Goal: Task Accomplishment & Management: Manage account settings

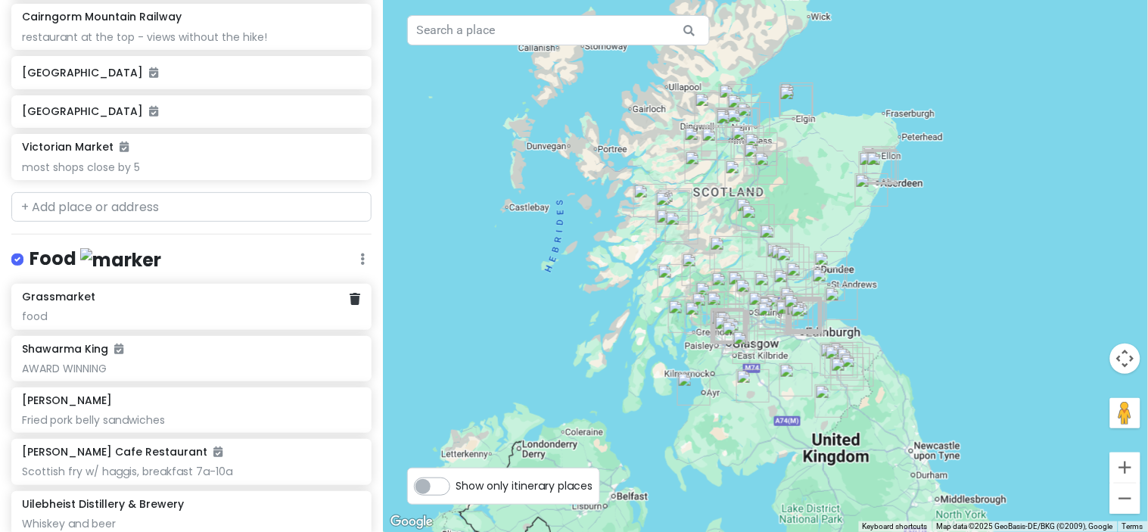
scroll to position [4858, 0]
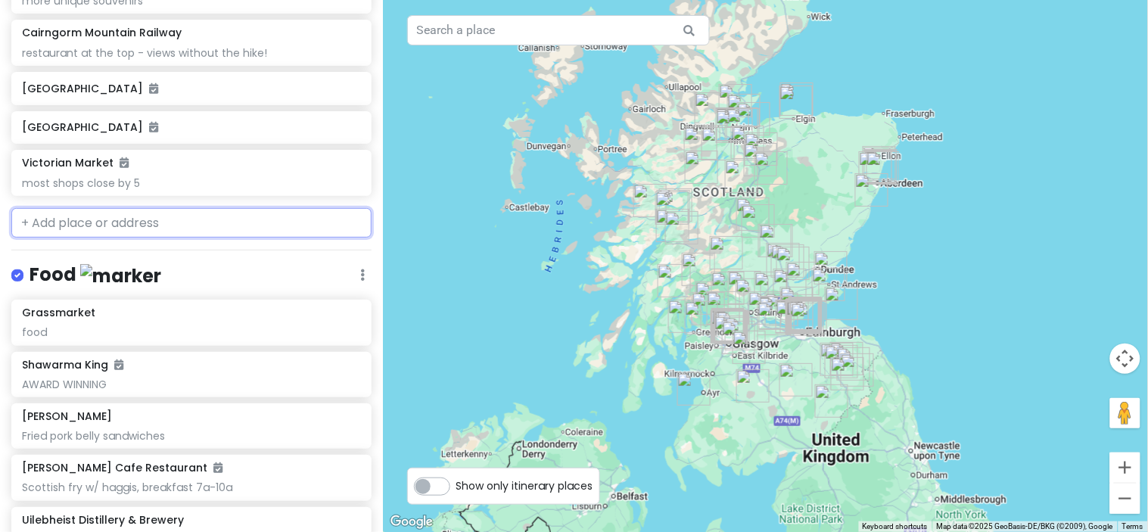
click at [111, 214] on input "text" at bounding box center [191, 223] width 360 height 30
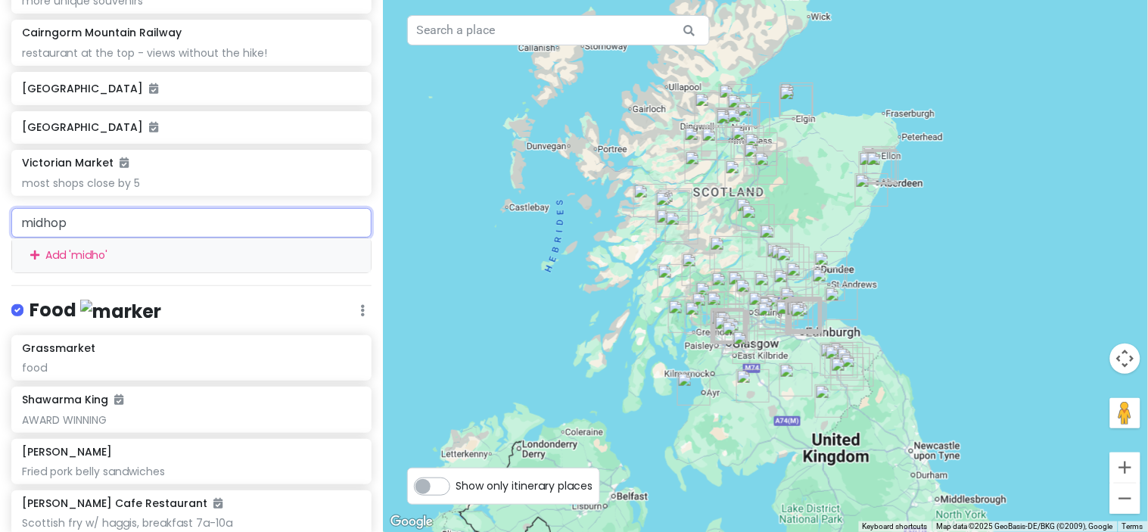
type input "midhope"
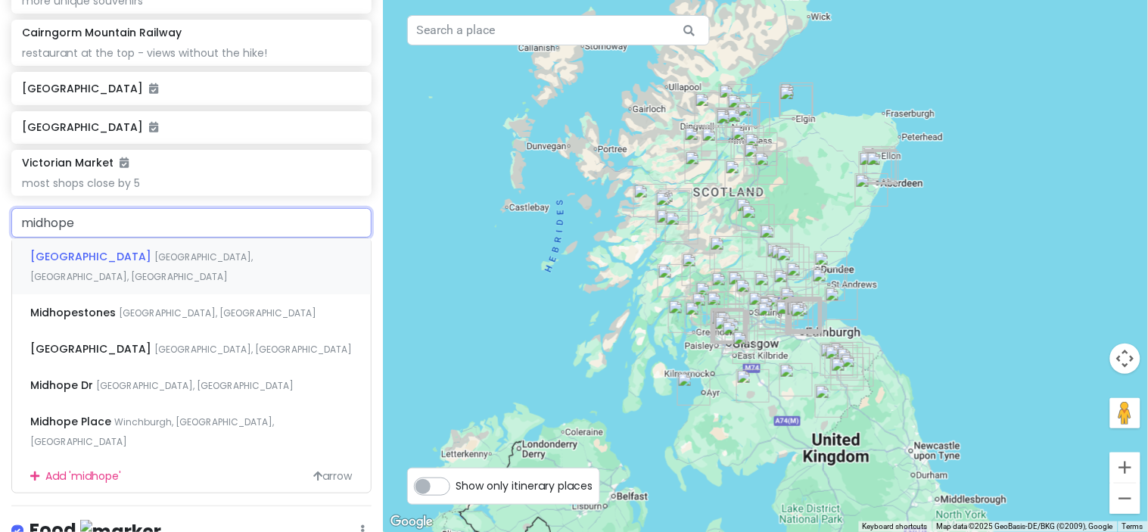
click at [157, 253] on span "[GEOGRAPHIC_DATA], [GEOGRAPHIC_DATA], [GEOGRAPHIC_DATA]" at bounding box center [141, 266] width 222 height 33
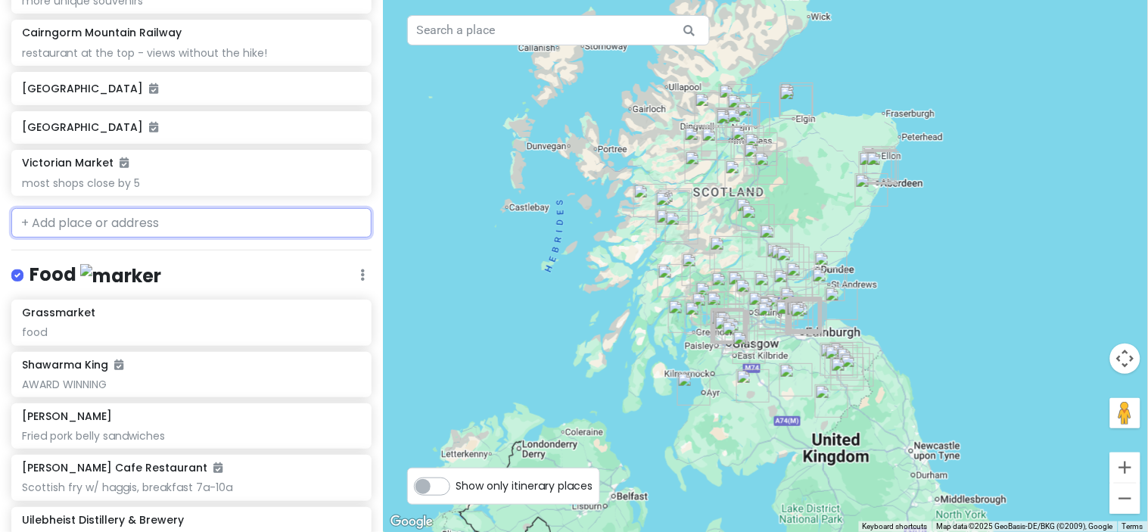
scroll to position [4897, 0]
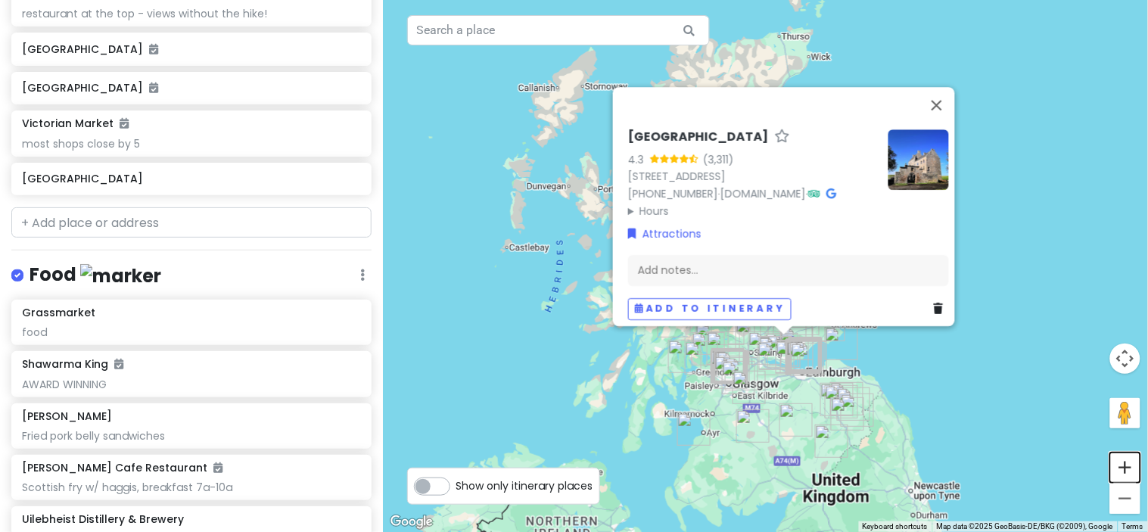
click at [1123, 458] on button "Zoom in" at bounding box center [1125, 467] width 30 height 30
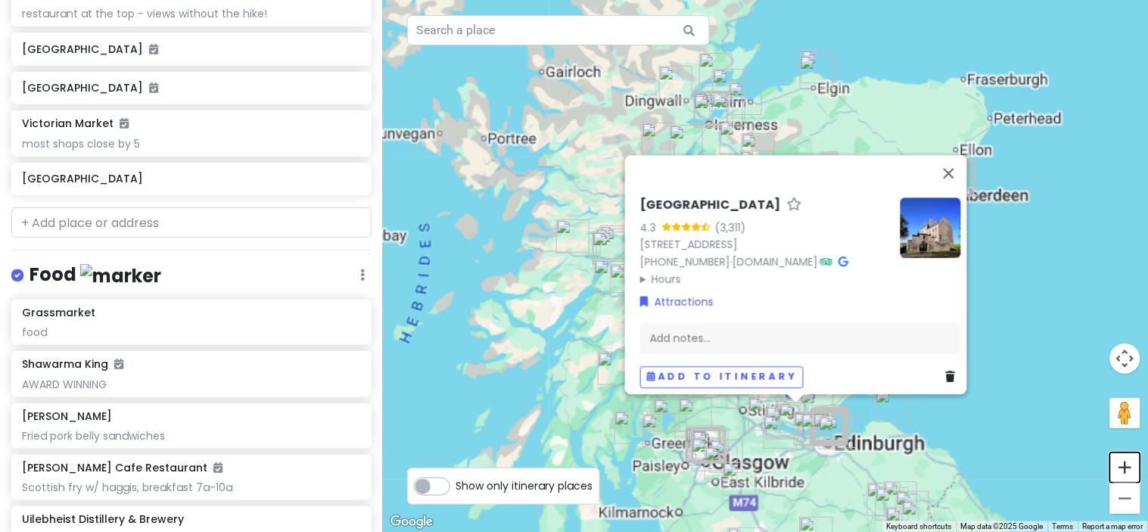
click at [1123, 458] on button "Zoom in" at bounding box center [1125, 467] width 30 height 30
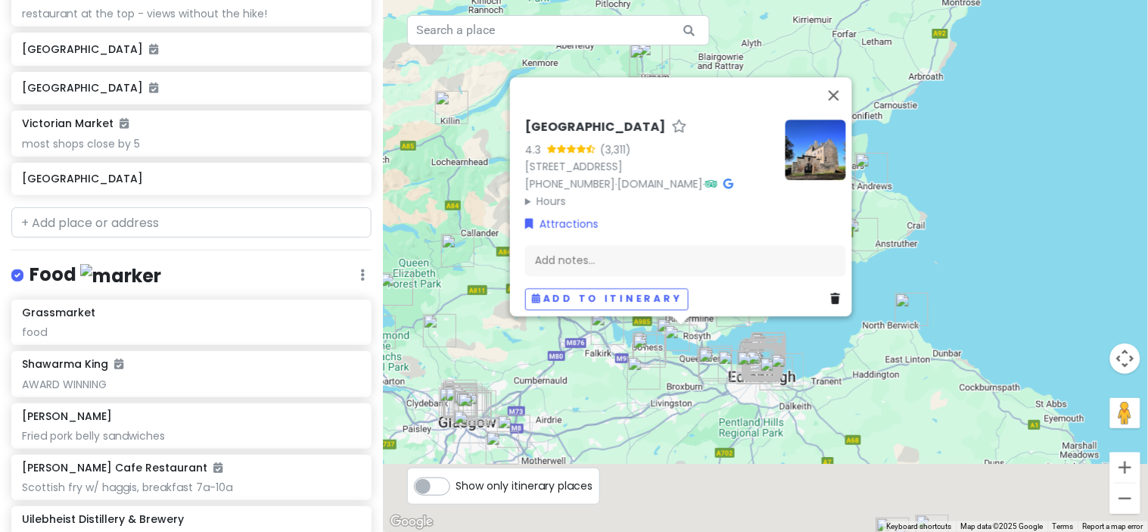
drag, startPoint x: 1035, startPoint y: 253, endPoint x: 880, endPoint y: -65, distance: 353.5
click at [880, 0] on html "Scotland w/ Mom! Private Change Dates Make a Copy Delete Trip Give Feedback 💡 S…" at bounding box center [574, 266] width 1148 height 532
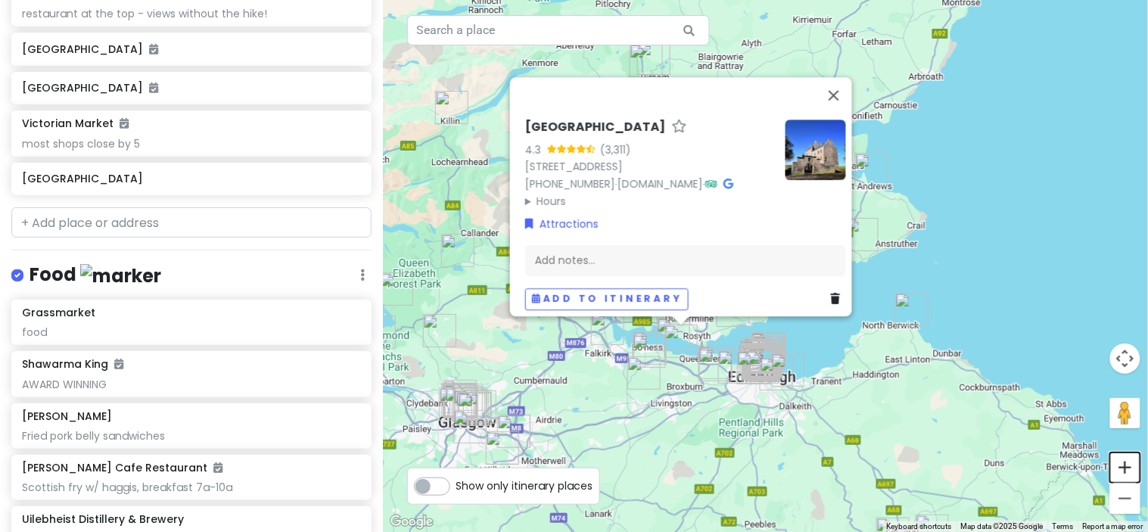
click at [1122, 460] on button "Zoom in" at bounding box center [1125, 467] width 30 height 30
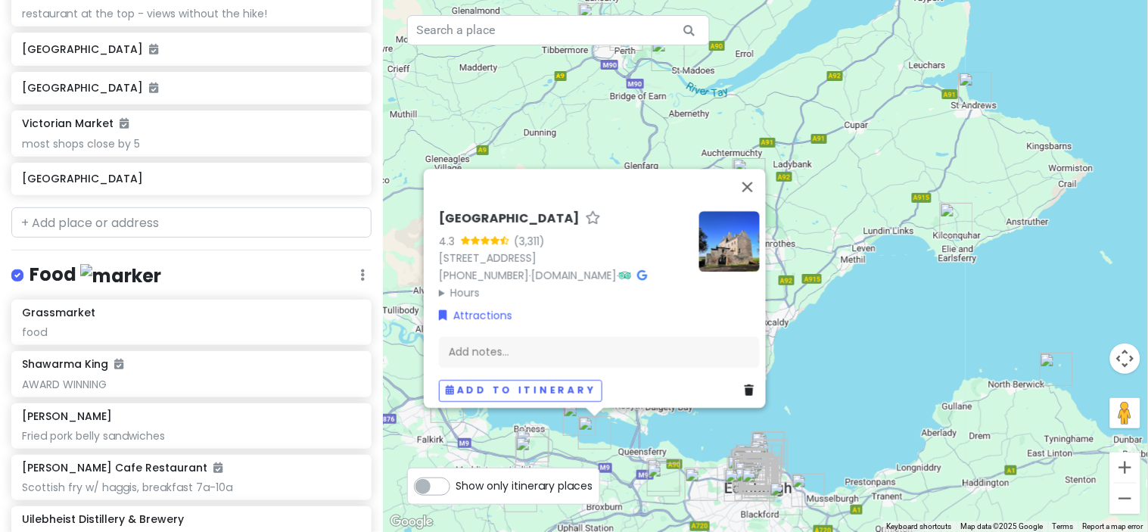
click at [571, 424] on img "Blackness Castle" at bounding box center [579, 418] width 33 height 33
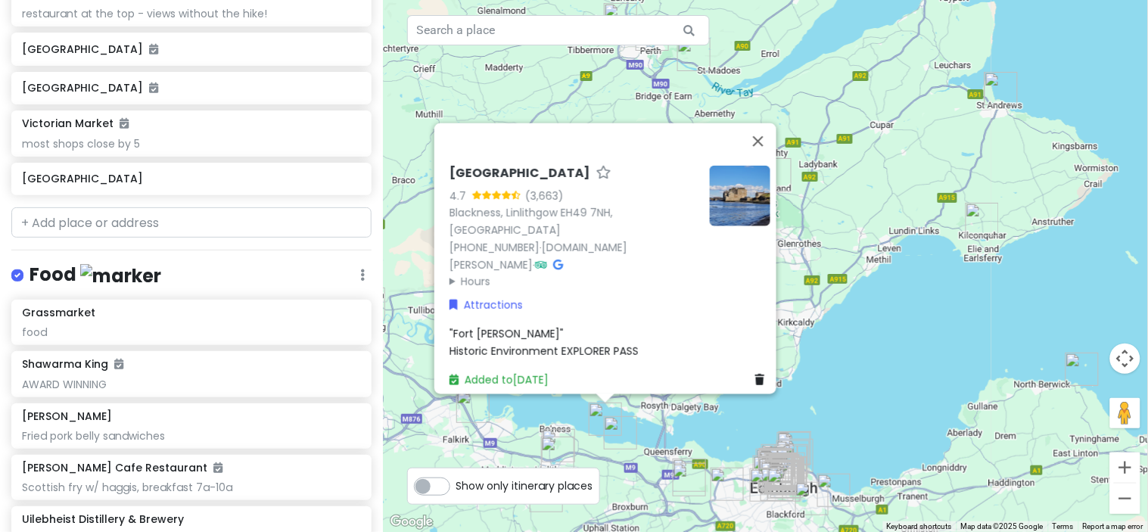
click at [616, 435] on img "Midhope Castle" at bounding box center [620, 432] width 33 height 33
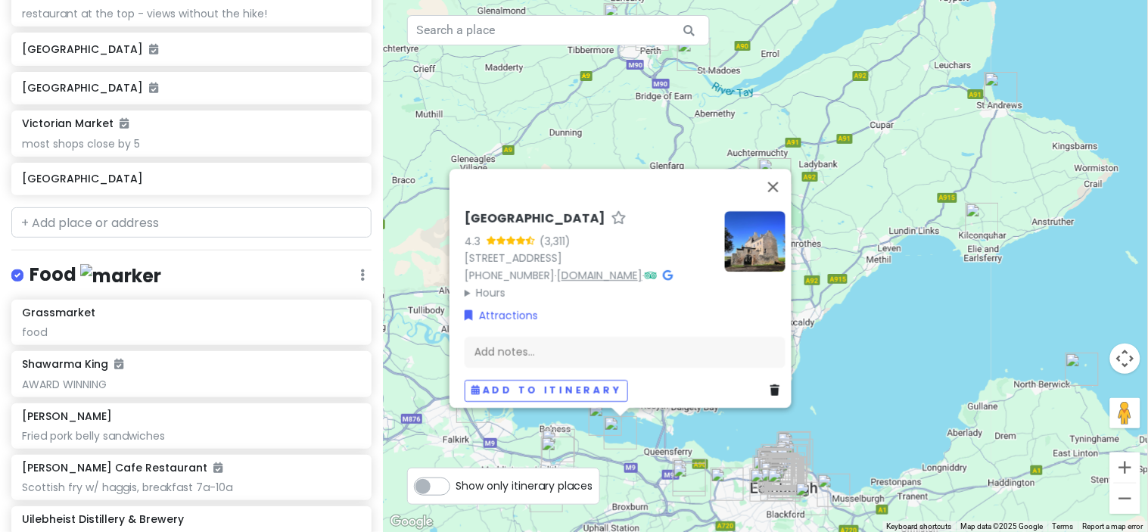
click at [623, 268] on link "[DOMAIN_NAME]" at bounding box center [599, 275] width 85 height 15
click at [585, 346] on div "Add notes..." at bounding box center [624, 352] width 321 height 32
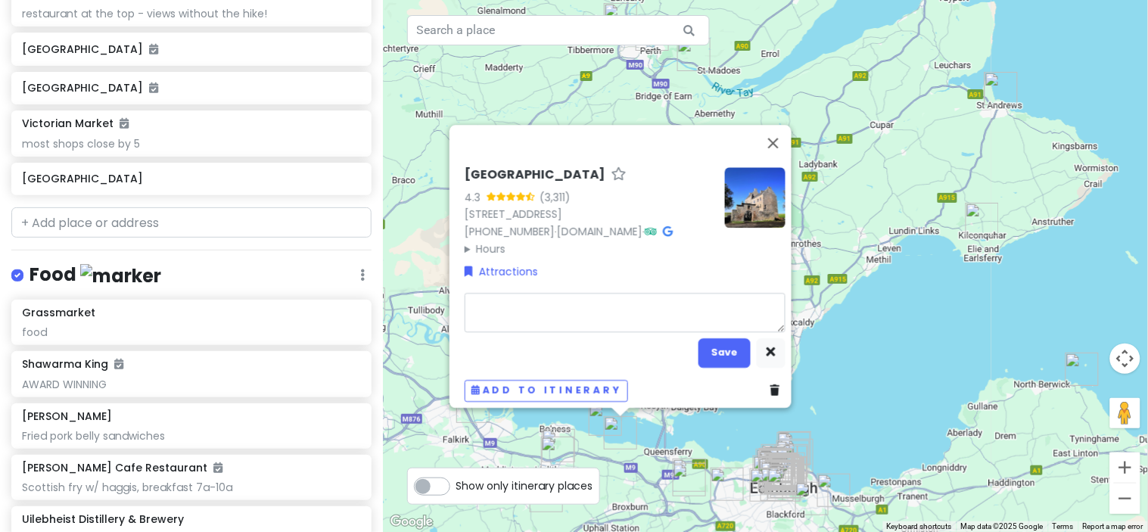
type textarea "x"
type textarea "la"
type textarea "x"
type textarea "lal"
type textarea "x"
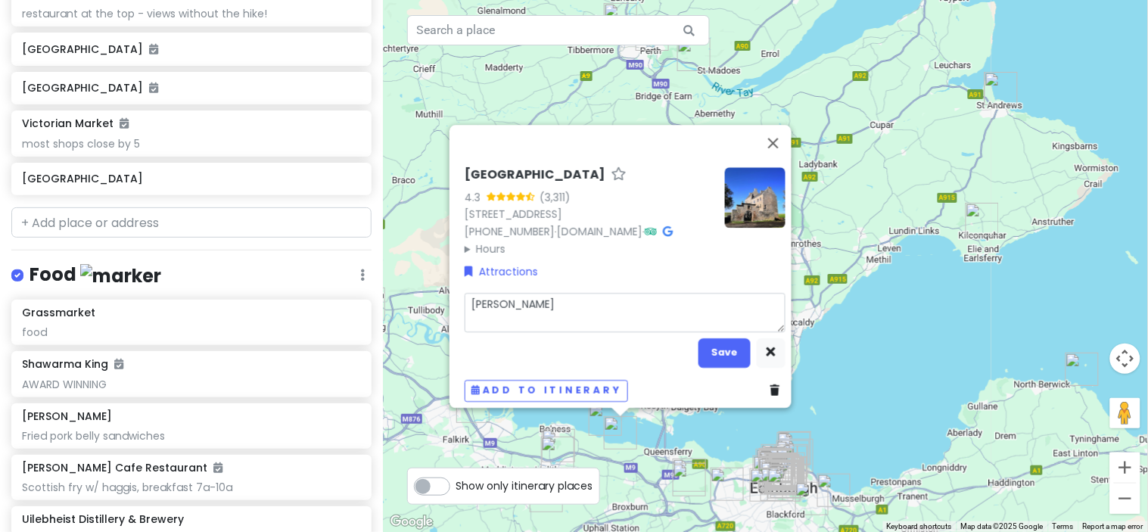
type textarea "[PERSON_NAME]"
type textarea "x"
type textarea "lallyb"
type textarea "x"
type textarea "lallybro"
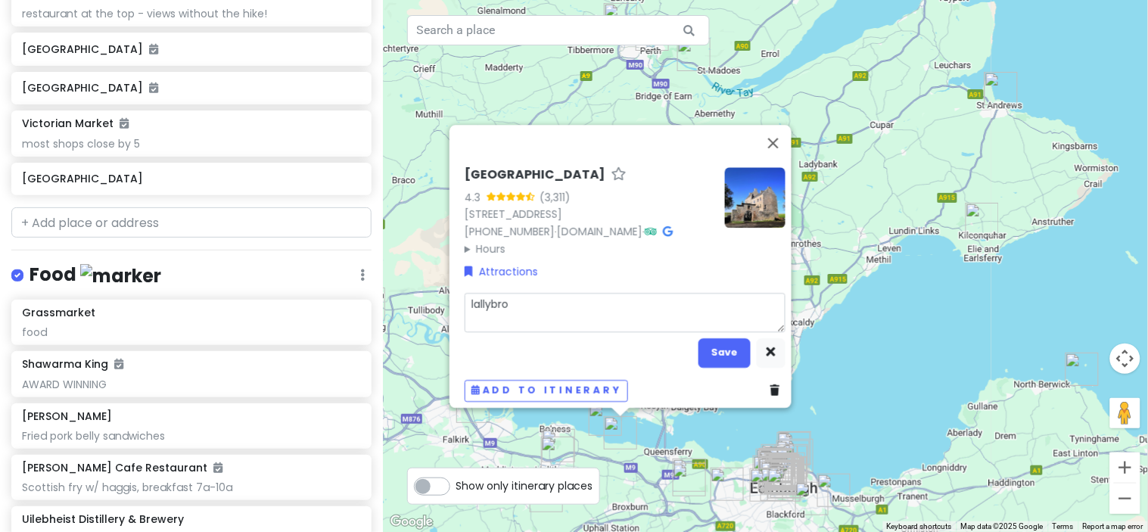
type textarea "x"
type textarea "lallybrou"
type textarea "x"
type textarea "lallybro"
type textarea "x"
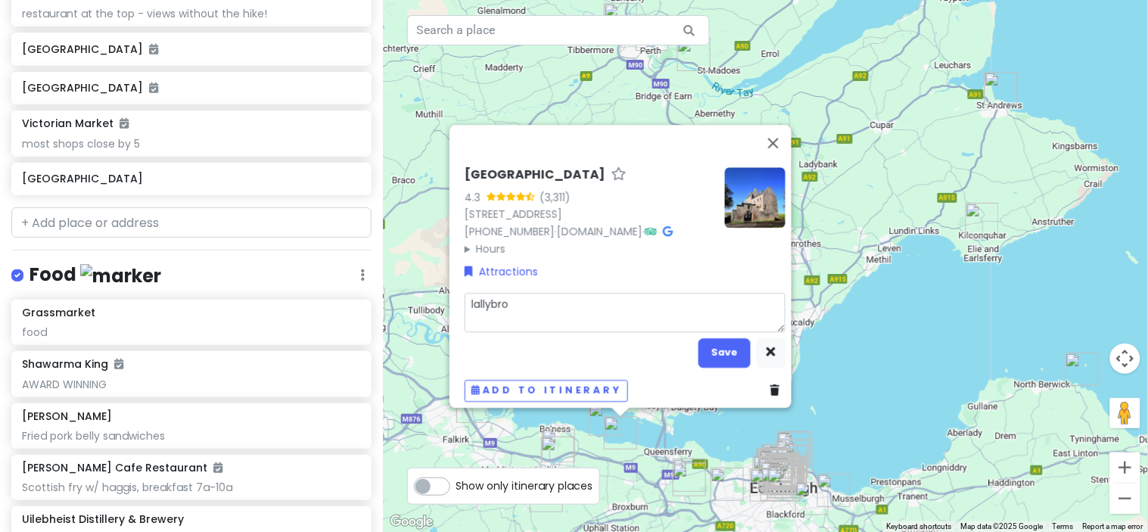
type textarea "lallybroc"
type textarea "x"
type textarea "lallybroch"
type textarea "x"
type textarea "lallybroch"
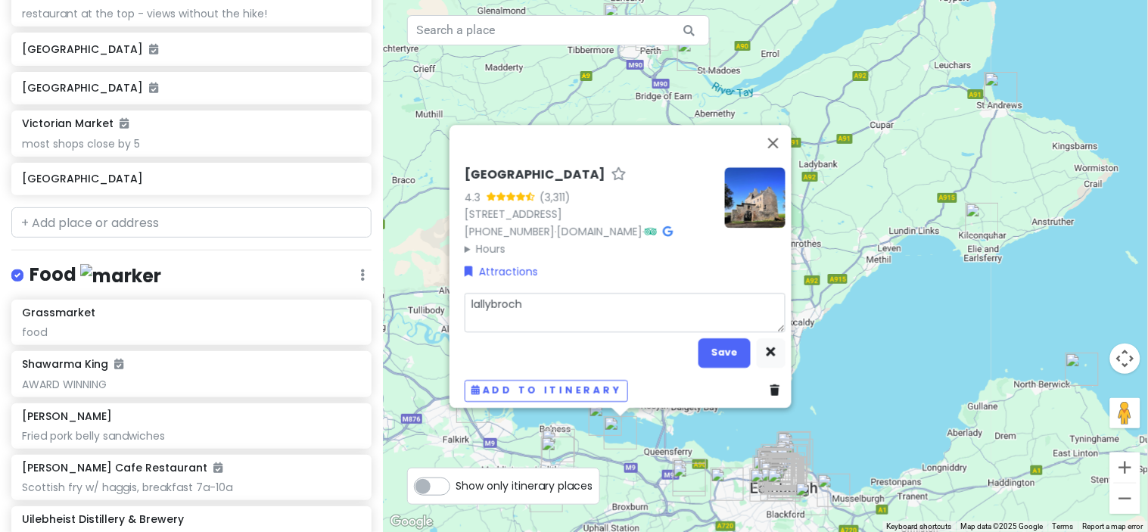
type textarea "x"
type textarea "lallybroch 9"
type textarea "x"
type textarea "lallybroch 9-"
type textarea "x"
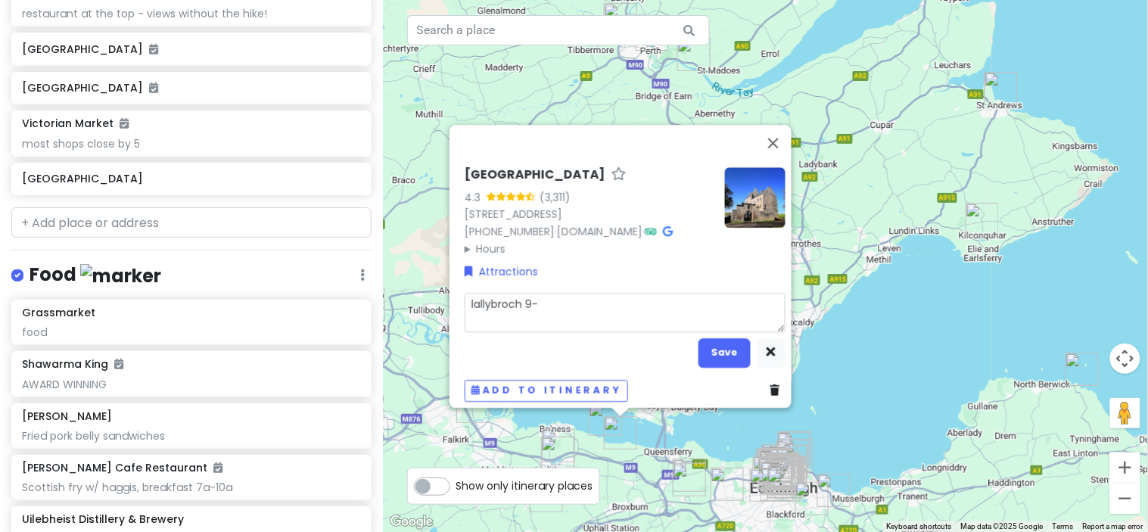
type textarea "lallybroch 9-4"
type textarea "x"
type textarea "lallybroch 9-43"
type textarea "x"
type textarea "lallybroch 9-430"
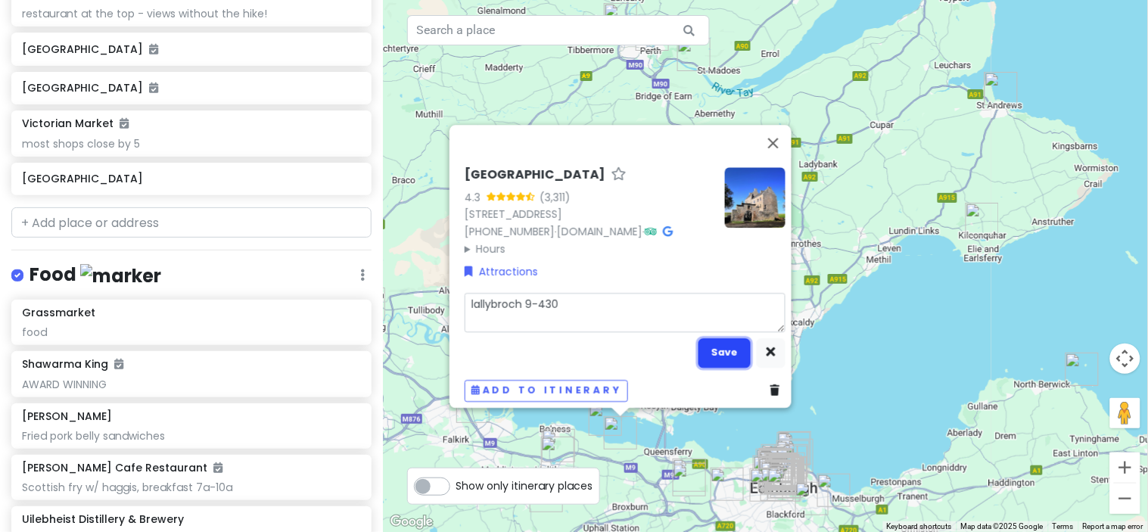
click at [702, 345] on button "Save" at bounding box center [724, 353] width 52 height 30
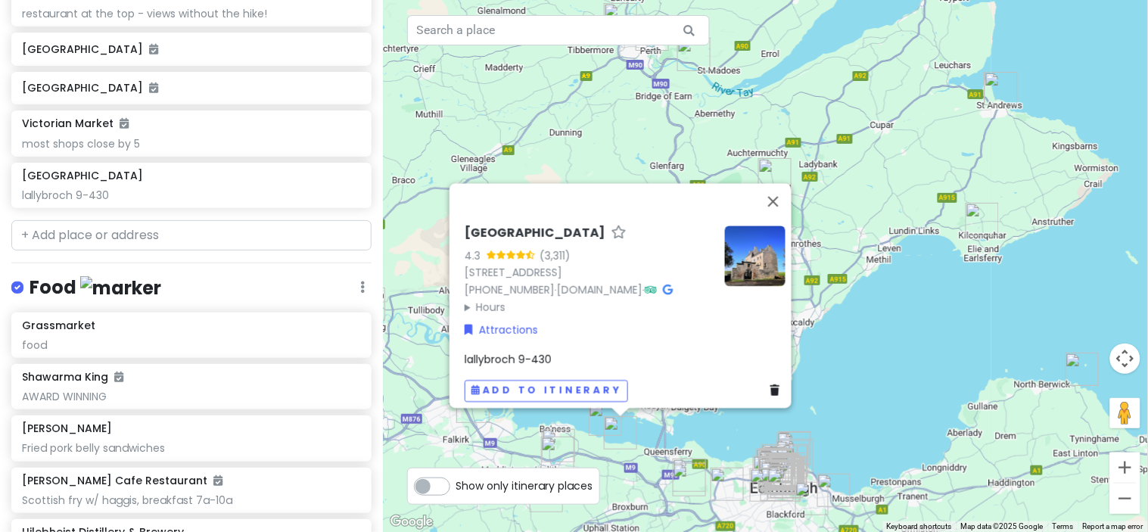
scroll to position [4910, 0]
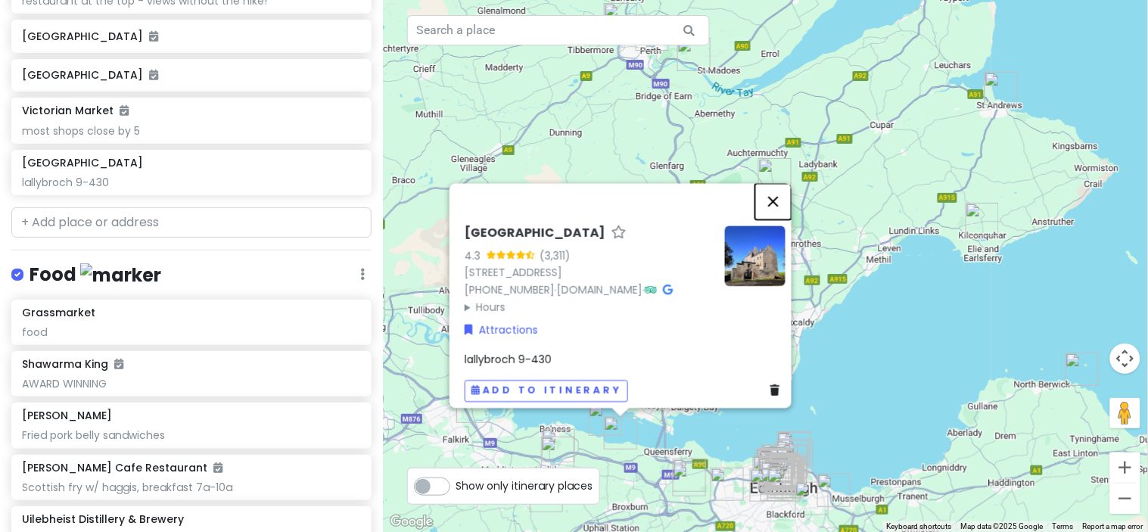
click at [782, 183] on button "Close" at bounding box center [773, 201] width 36 height 36
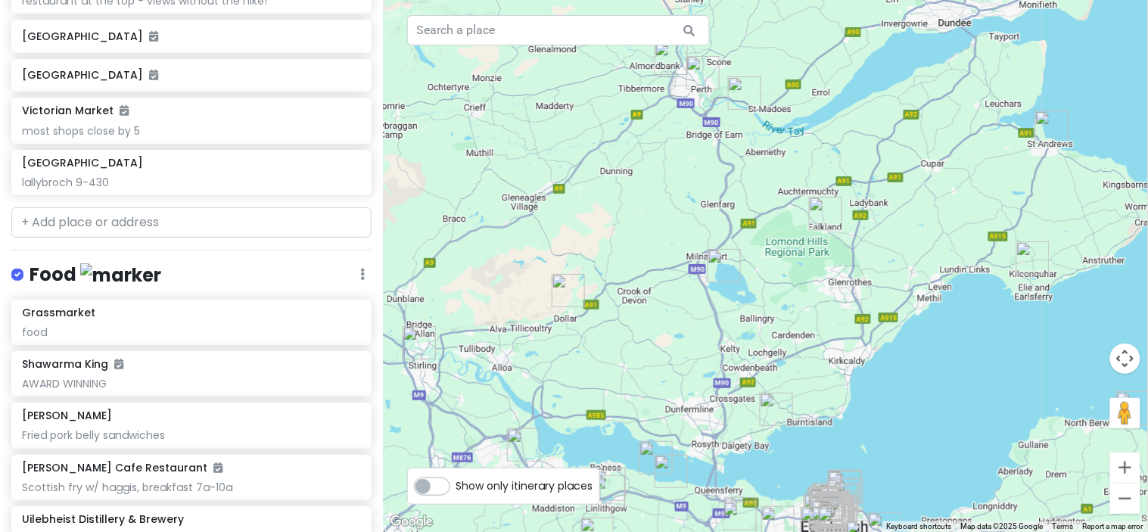
drag, startPoint x: 588, startPoint y: 295, endPoint x: 640, endPoint y: 334, distance: 64.9
click at [640, 334] on div at bounding box center [765, 266] width 765 height 532
click at [561, 285] on img "Castle Campbell" at bounding box center [567, 288] width 33 height 33
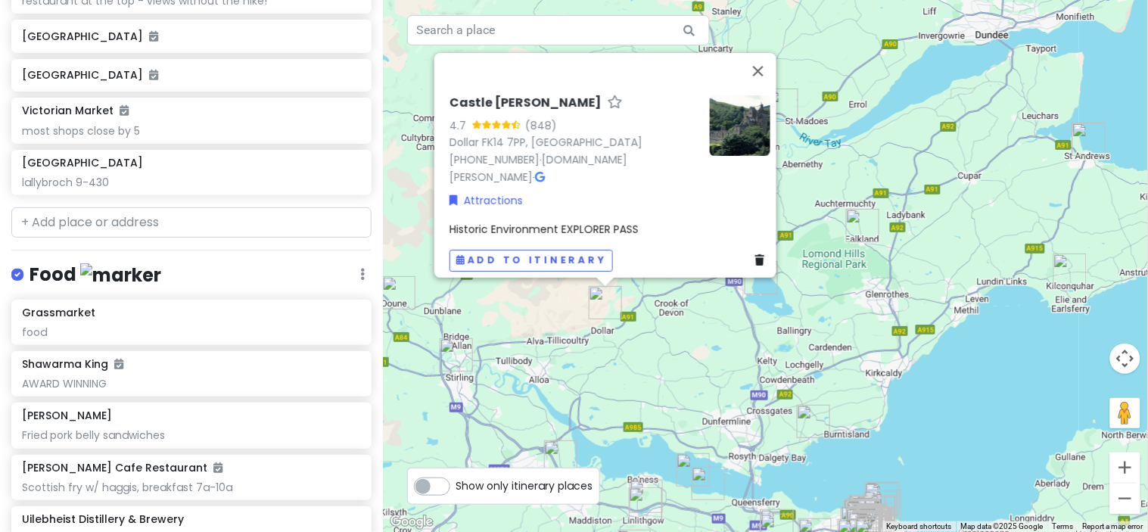
click at [465, 349] on img "Stirling Castle" at bounding box center [455, 354] width 33 height 33
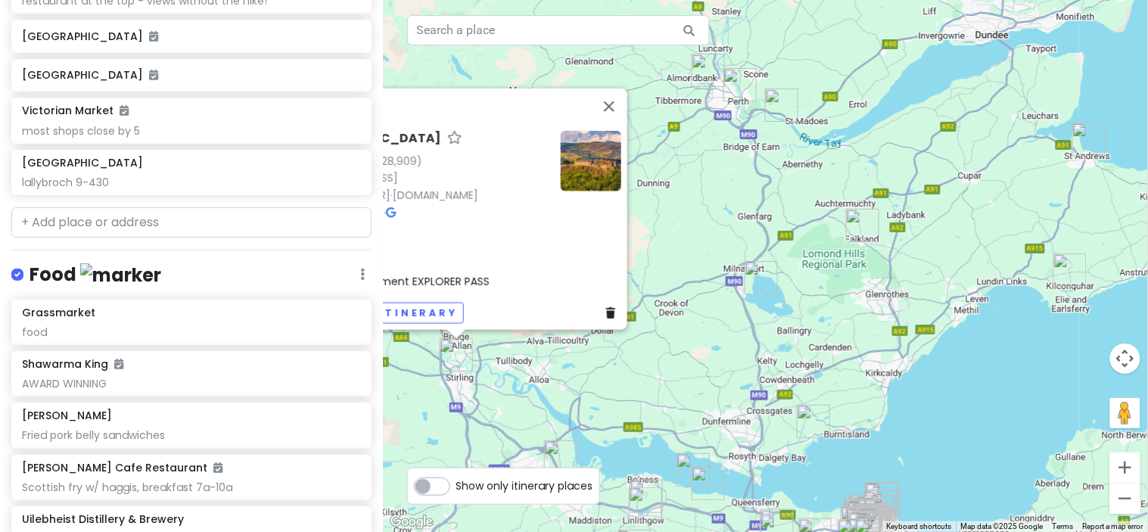
click at [465, 349] on img "Stirling Castle" at bounding box center [455, 354] width 33 height 33
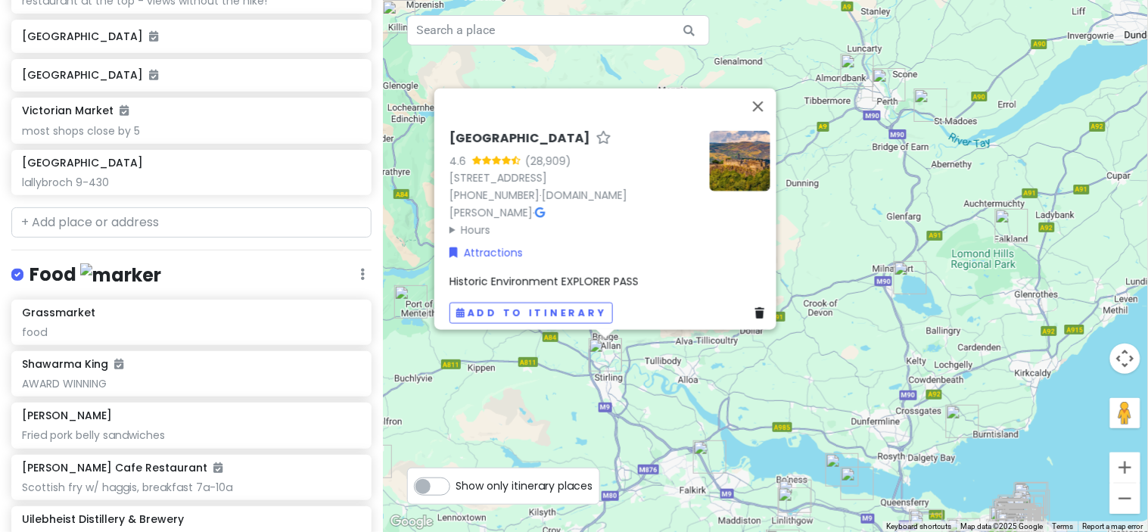
click at [401, 296] on img "Inchmahome Priory" at bounding box center [410, 301] width 33 height 33
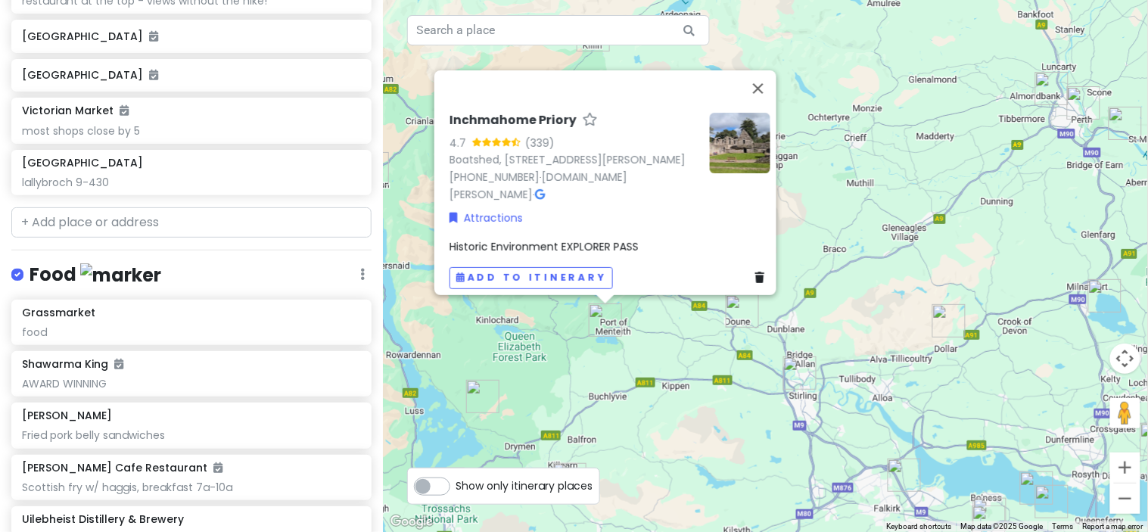
click at [734, 310] on img "Doune Castle" at bounding box center [741, 310] width 33 height 33
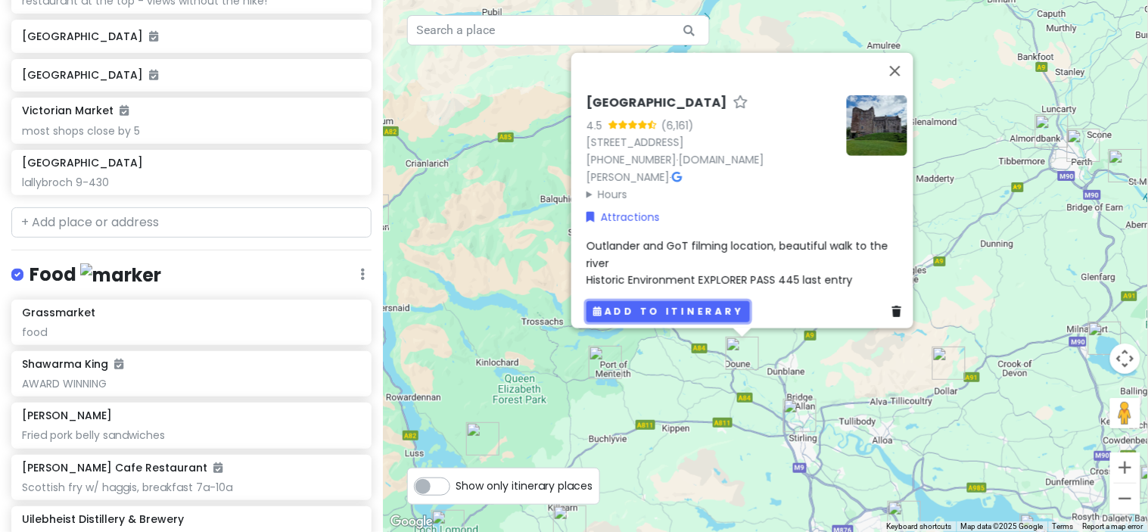
click at [674, 303] on button "Add to itinerary" at bounding box center [667, 311] width 163 height 22
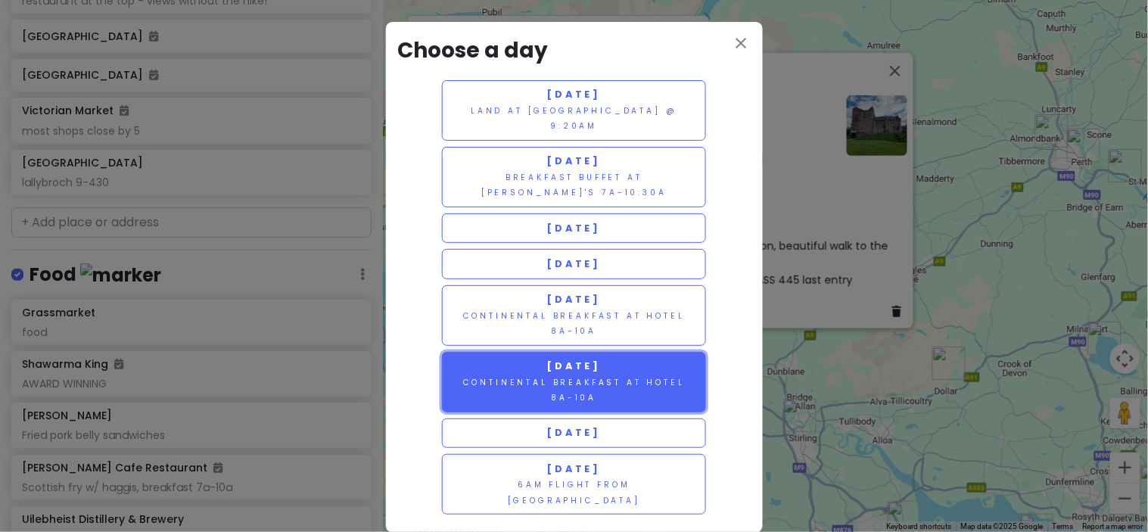
click at [599, 387] on button "[DATE] Continental Breakfast at hotel 8a-10a" at bounding box center [574, 382] width 265 height 61
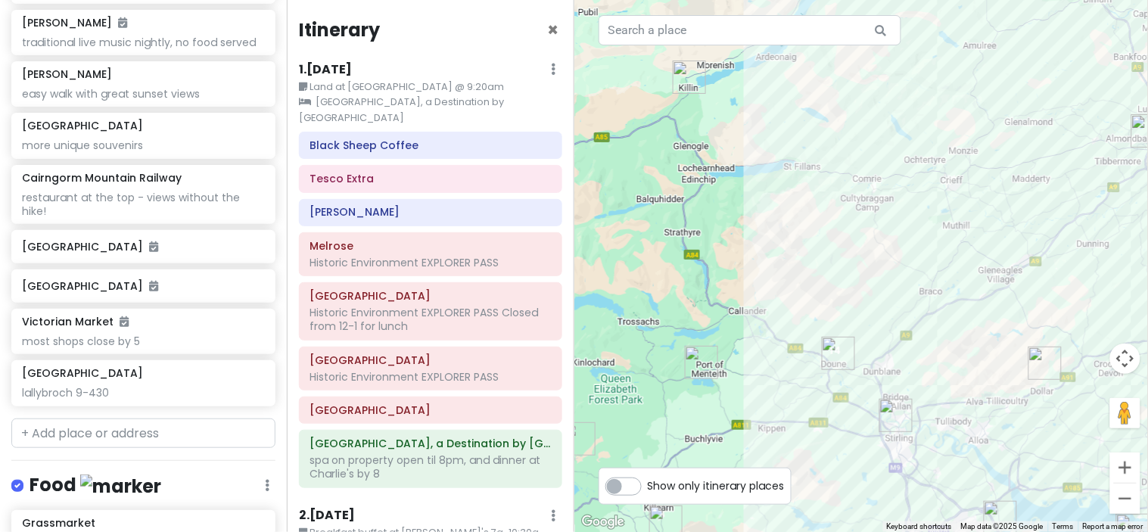
click at [573, 42] on div "Itinerary × 1 . [DATE] Edit Day Notes Clear Lodging Delete Day Land at [GEOGRAP…" at bounding box center [430, 266] width 287 height 532
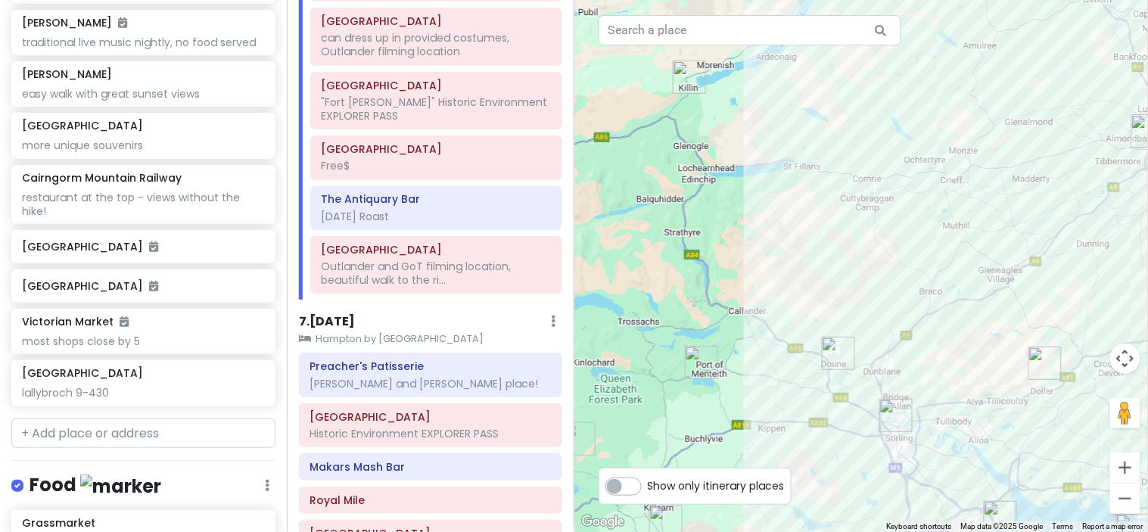
scroll to position [2682, 0]
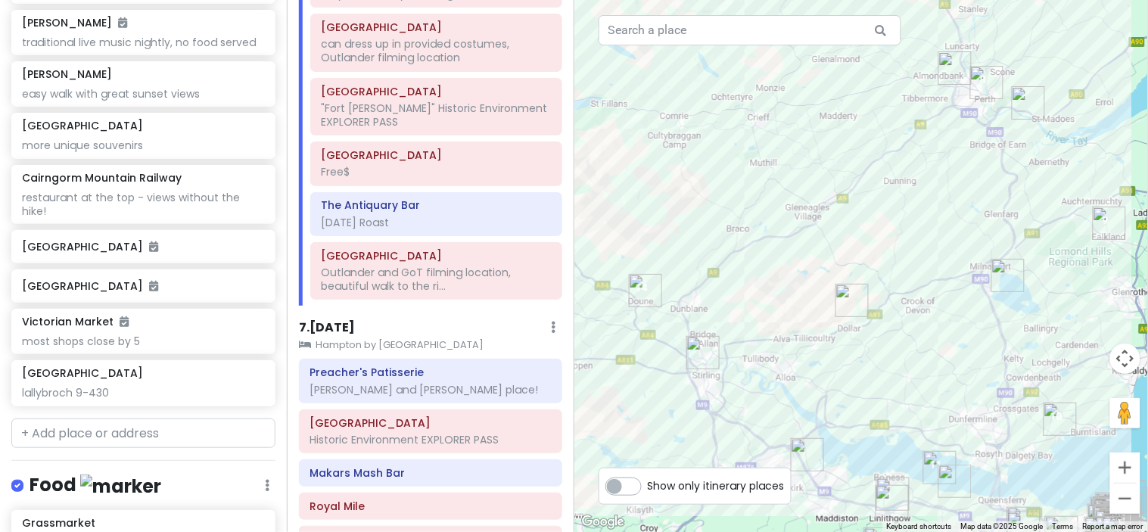
drag, startPoint x: 920, startPoint y: 247, endPoint x: 715, endPoint y: 185, distance: 214.4
click at [715, 185] on div at bounding box center [861, 266] width 574 height 532
click at [1101, 216] on img "The Covenanter Hotel" at bounding box center [1108, 223] width 33 height 33
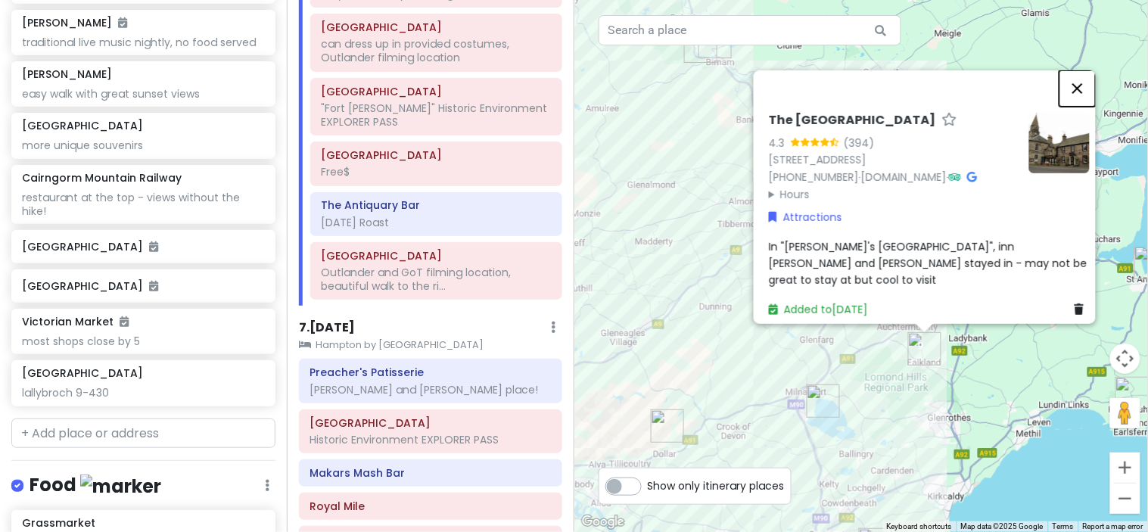
click at [1083, 70] on button "Close" at bounding box center [1077, 88] width 36 height 36
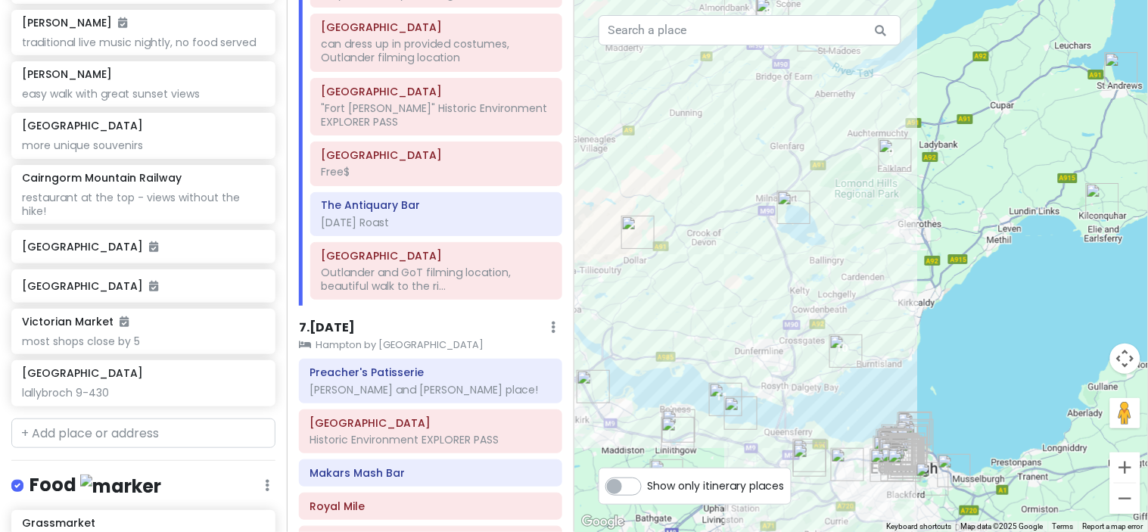
drag, startPoint x: 871, startPoint y: 460, endPoint x: 843, endPoint y: 263, distance: 198.8
click at [843, 263] on div at bounding box center [861, 266] width 574 height 532
click at [846, 353] on img "Aberdour Castle and Gardens" at bounding box center [846, 351] width 33 height 33
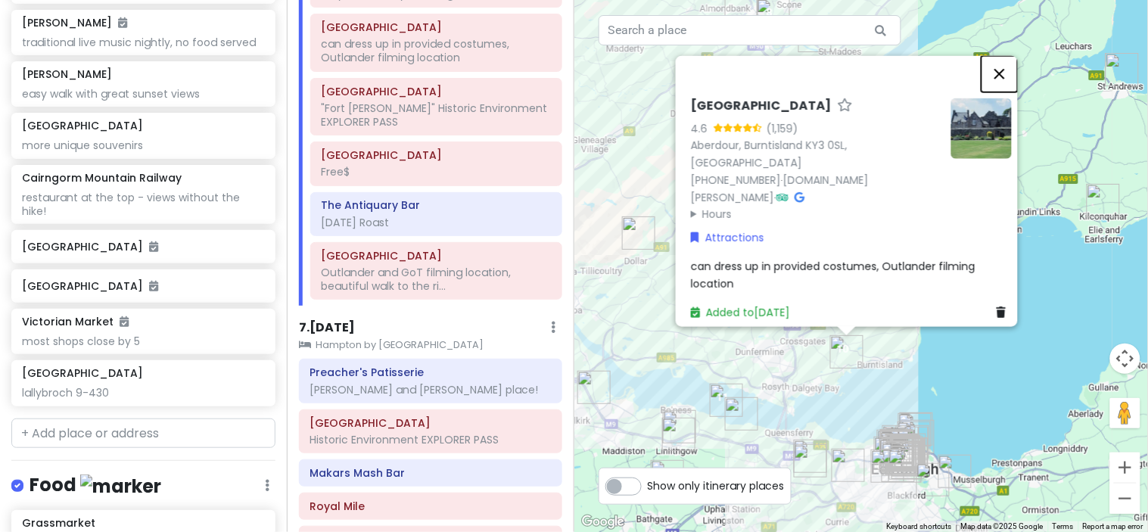
click at [1008, 73] on button "Close" at bounding box center [999, 73] width 36 height 36
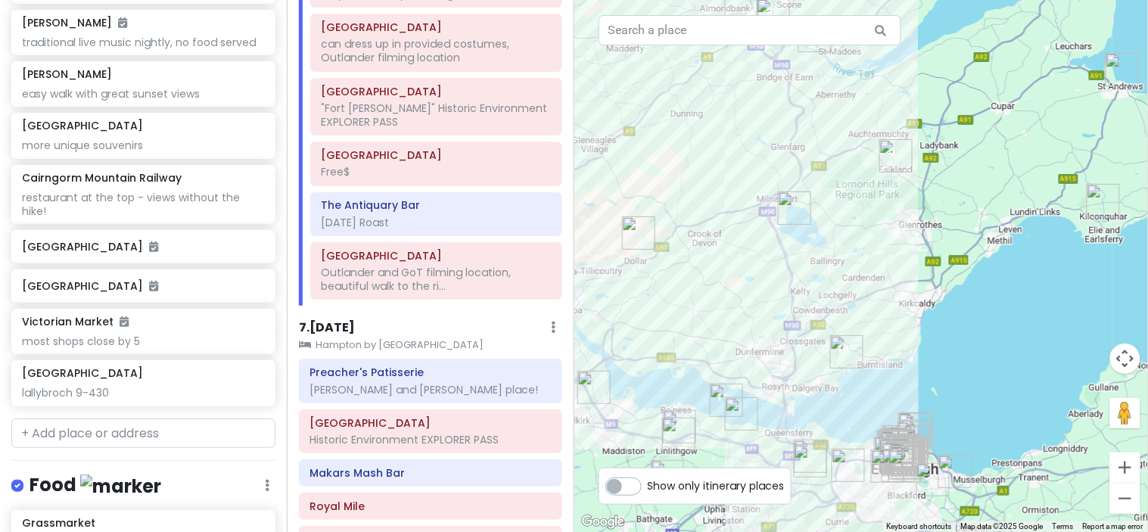
click at [891, 146] on img "The Covenanter Hotel" at bounding box center [895, 155] width 33 height 33
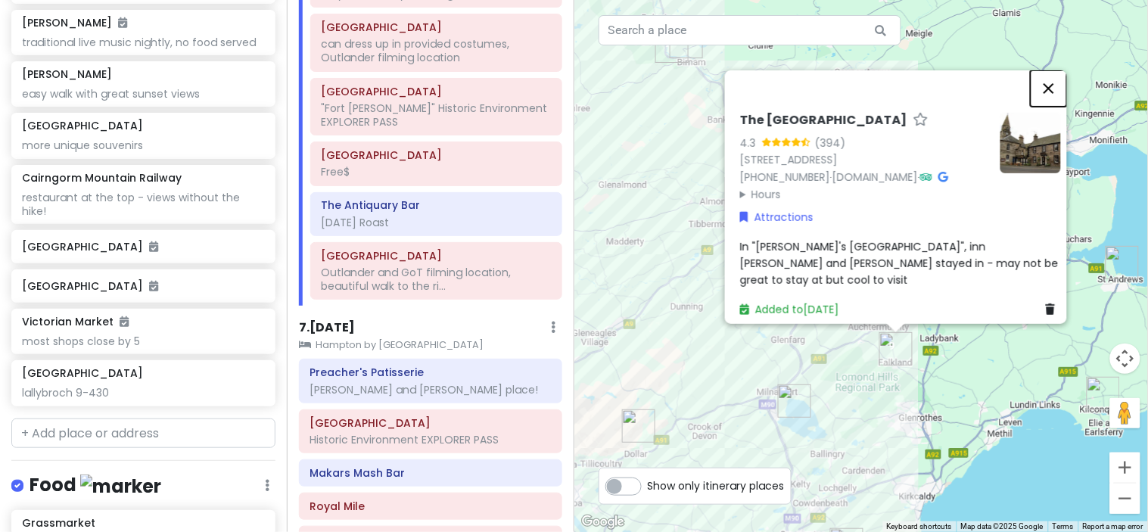
click at [1056, 70] on button "Close" at bounding box center [1048, 88] width 36 height 36
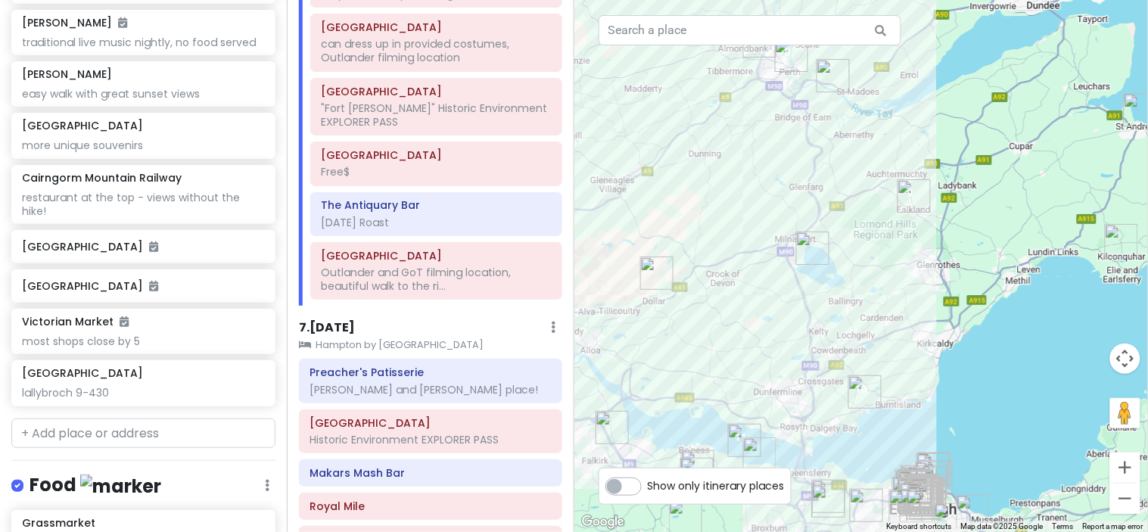
drag, startPoint x: 799, startPoint y: 390, endPoint x: 797, endPoint y: 172, distance: 217.9
click at [797, 231] on img "Lochleven Castle" at bounding box center [812, 247] width 33 height 33
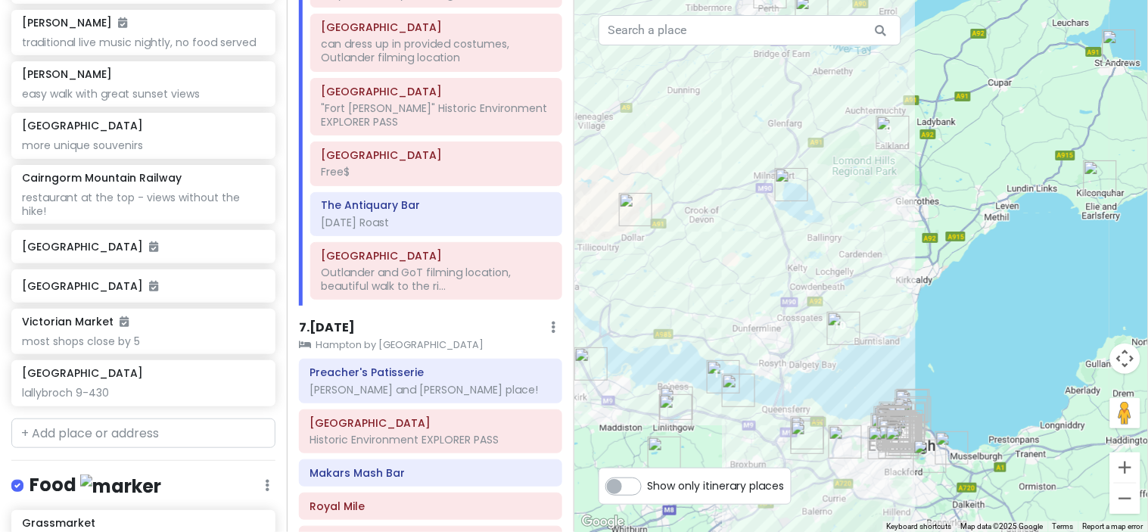
click at [837, 330] on img "Aberdour Castle and Gardens" at bounding box center [843, 328] width 33 height 33
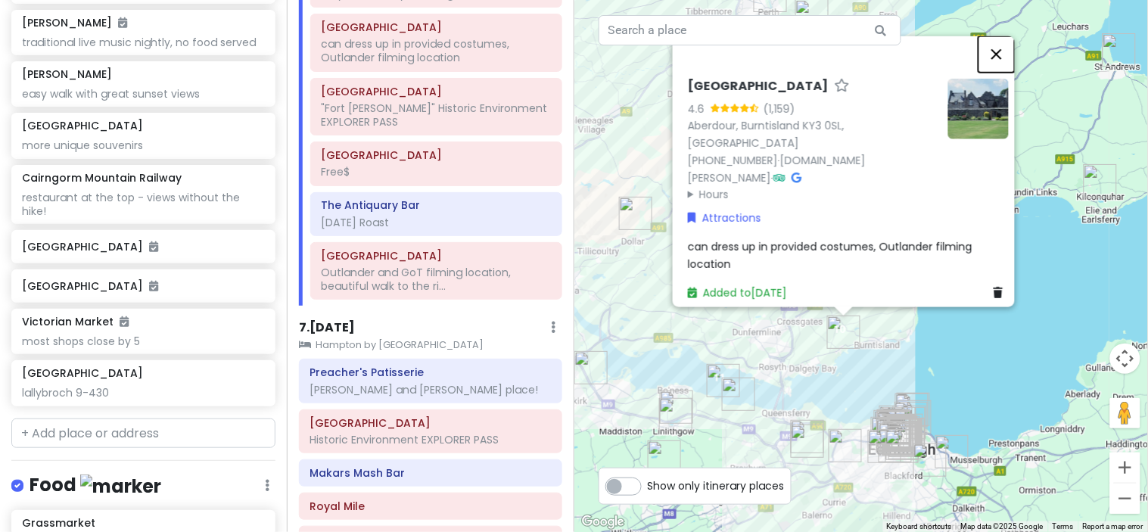
click at [1008, 69] on button "Close" at bounding box center [996, 54] width 36 height 36
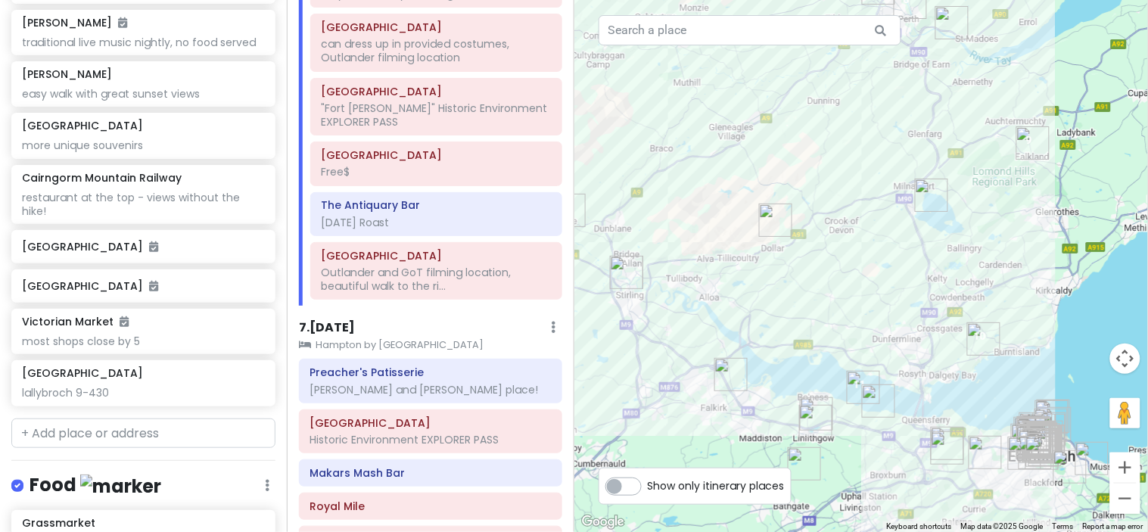
drag, startPoint x: 702, startPoint y: 269, endPoint x: 845, endPoint y: 275, distance: 143.1
click at [845, 275] on div at bounding box center [861, 266] width 574 height 532
click at [927, 200] on img "Lochleven Castle" at bounding box center [931, 194] width 33 height 33
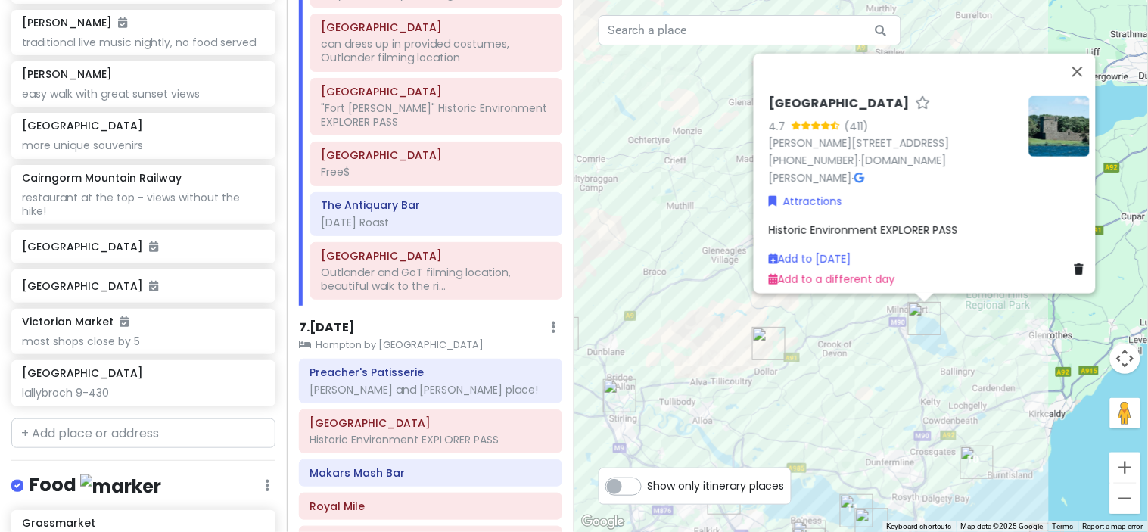
click at [761, 346] on img "Castle Campbell" at bounding box center [768, 343] width 33 height 33
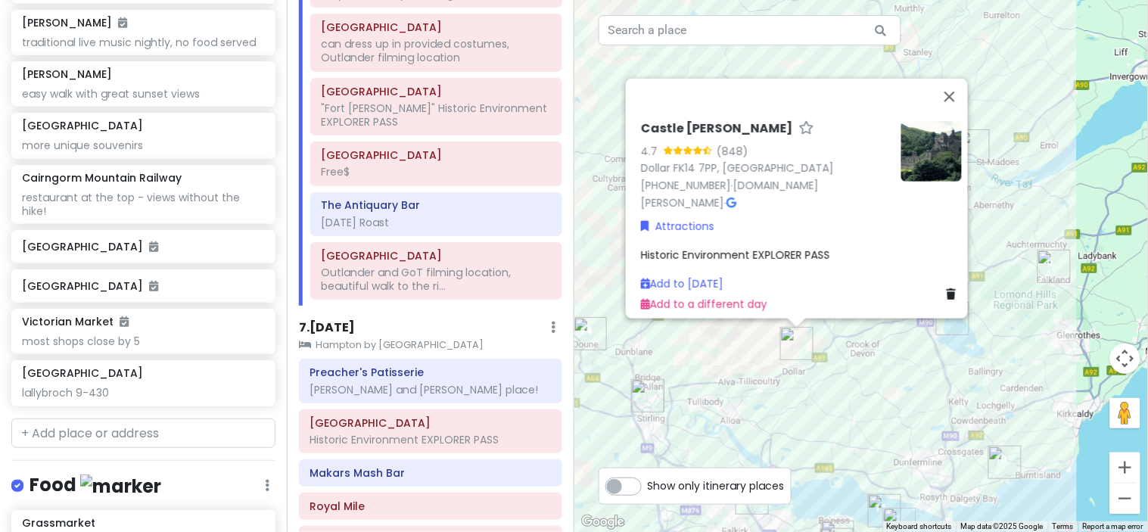
click at [951, 321] on img "Lochleven Castle" at bounding box center [952, 318] width 33 height 33
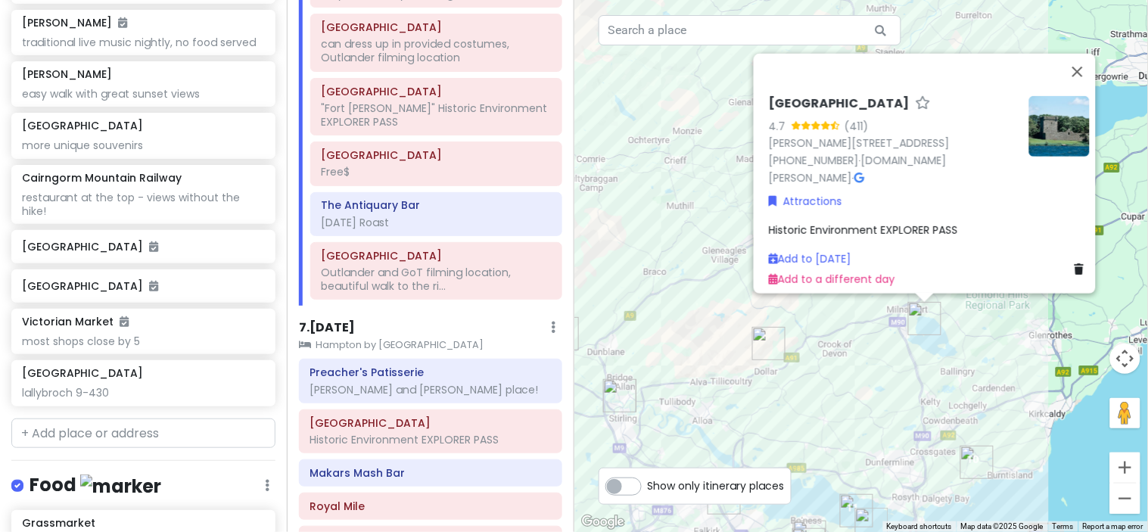
click at [1061, 121] on img at bounding box center [1059, 125] width 61 height 61
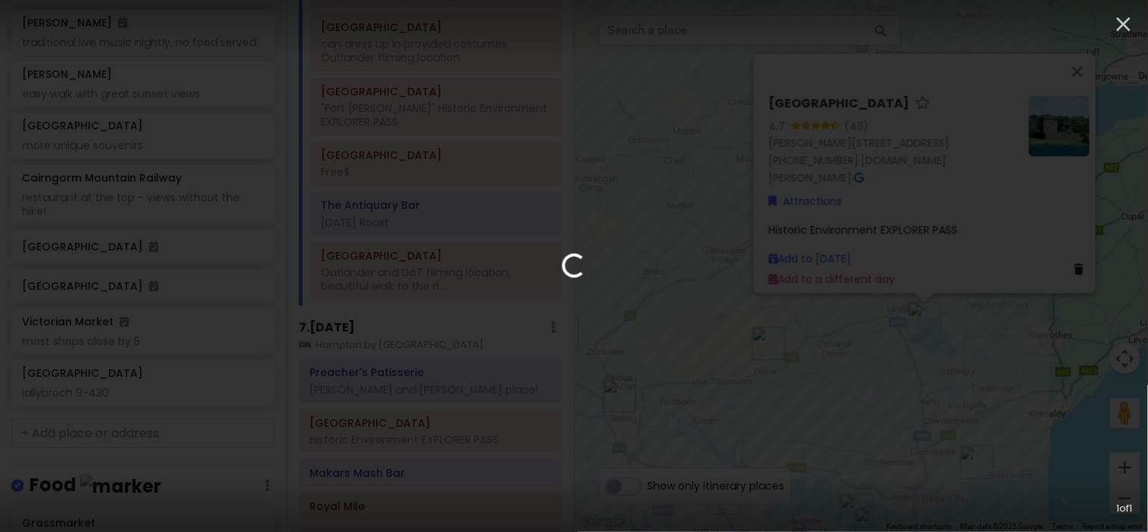
click at [1064, 108] on div "Loading... 1 of 1" at bounding box center [574, 266] width 1148 height 532
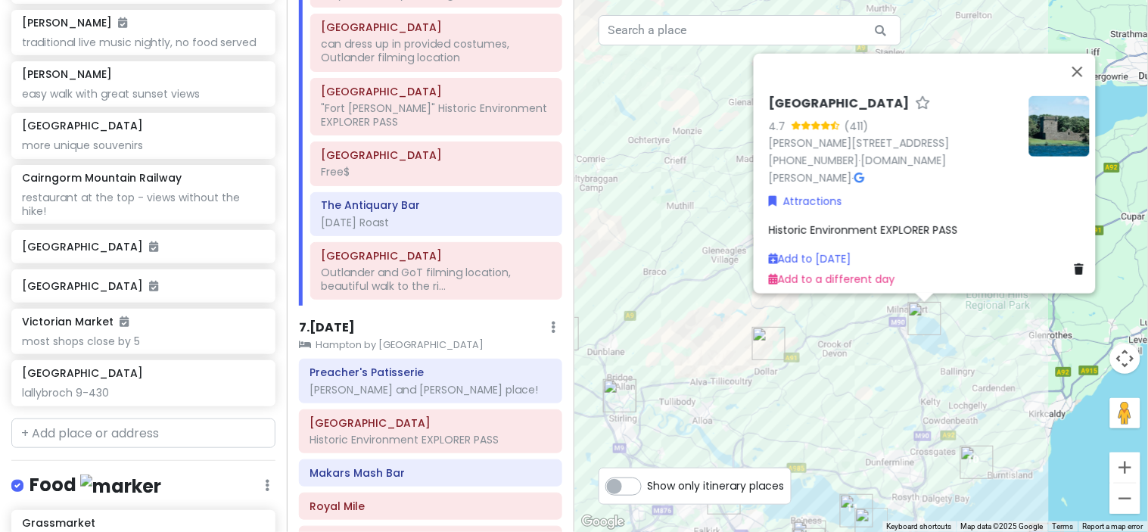
click at [1064, 108] on img at bounding box center [1059, 125] width 61 height 61
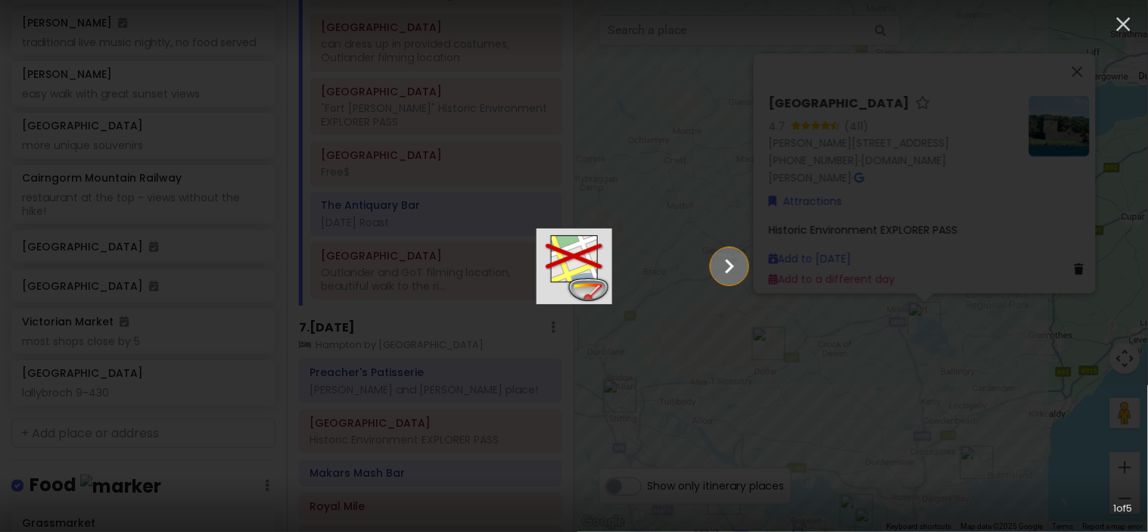
click at [744, 263] on icon "Show slide 2 of 5" at bounding box center [729, 266] width 29 height 36
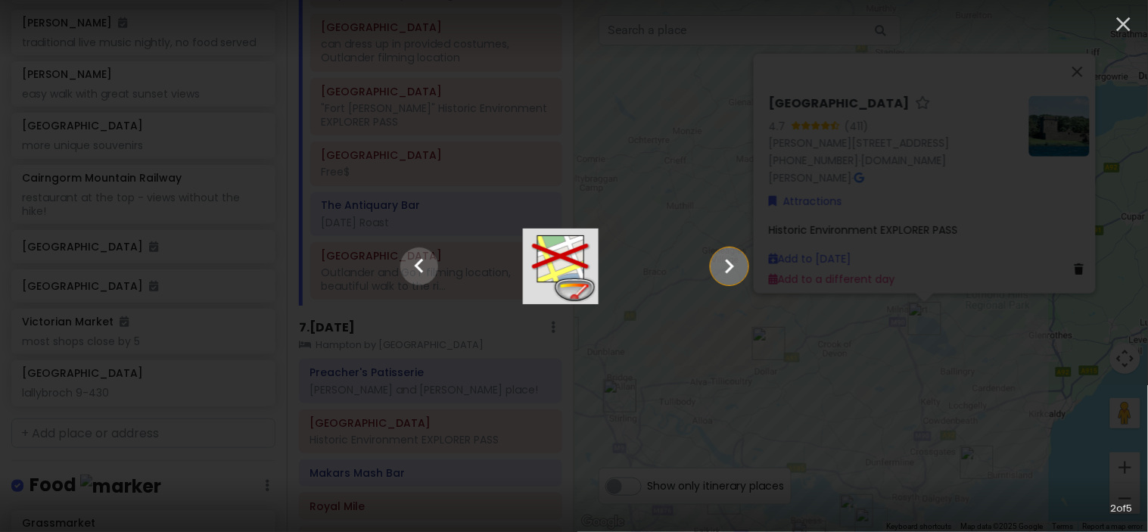
click at [744, 263] on icon "Show slide 3 of 5" at bounding box center [729, 266] width 29 height 36
click at [744, 263] on icon "Show slide 4 of 5" at bounding box center [729, 266] width 29 height 36
click at [744, 263] on icon "Show slide 5 of 5" at bounding box center [729, 266] width 29 height 36
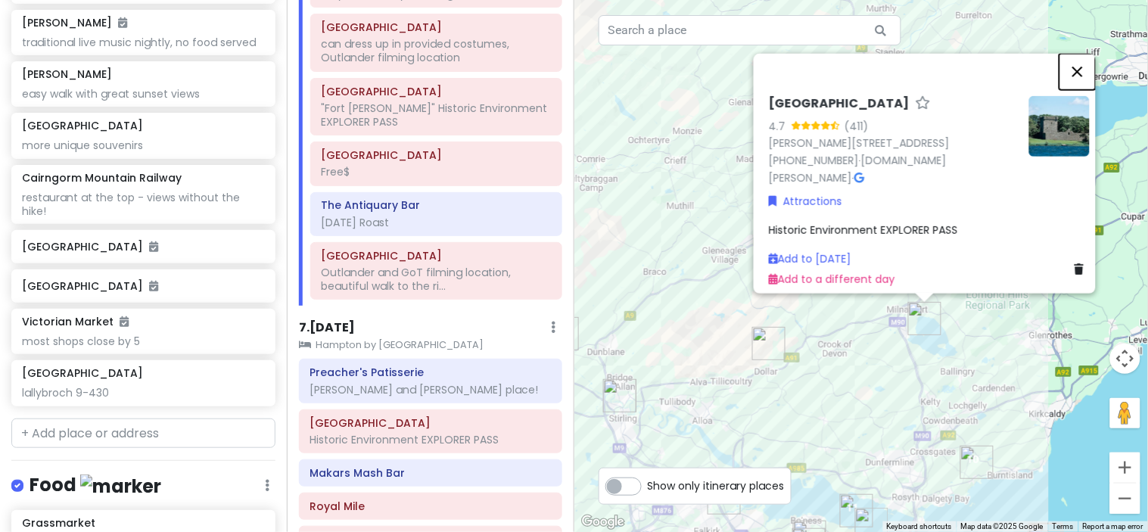
click at [1089, 66] on button "Close" at bounding box center [1077, 71] width 36 height 36
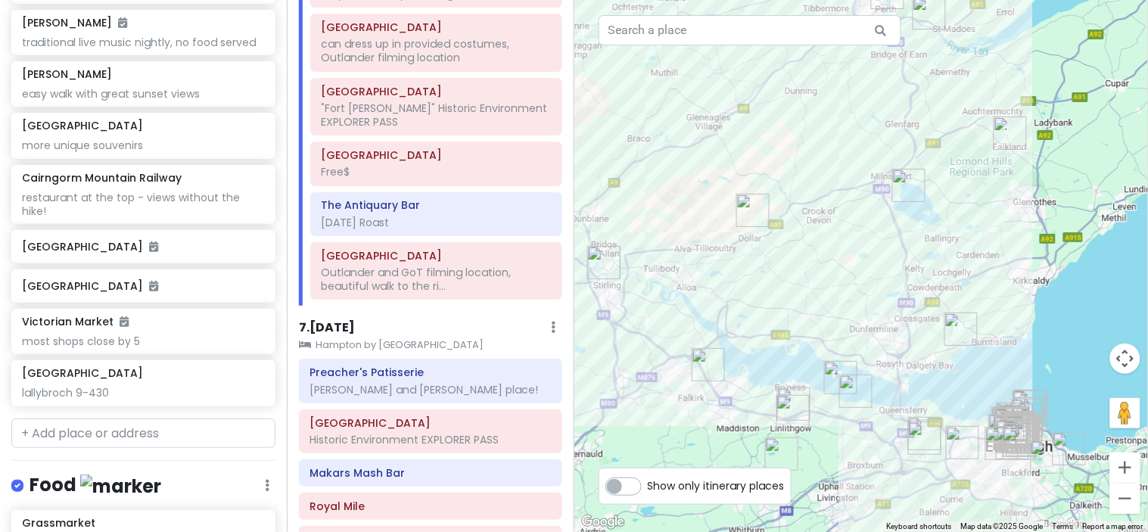
drag, startPoint x: 835, startPoint y: 405, endPoint x: 819, endPoint y: 269, distance: 136.3
click at [819, 269] on div at bounding box center [861, 266] width 574 height 532
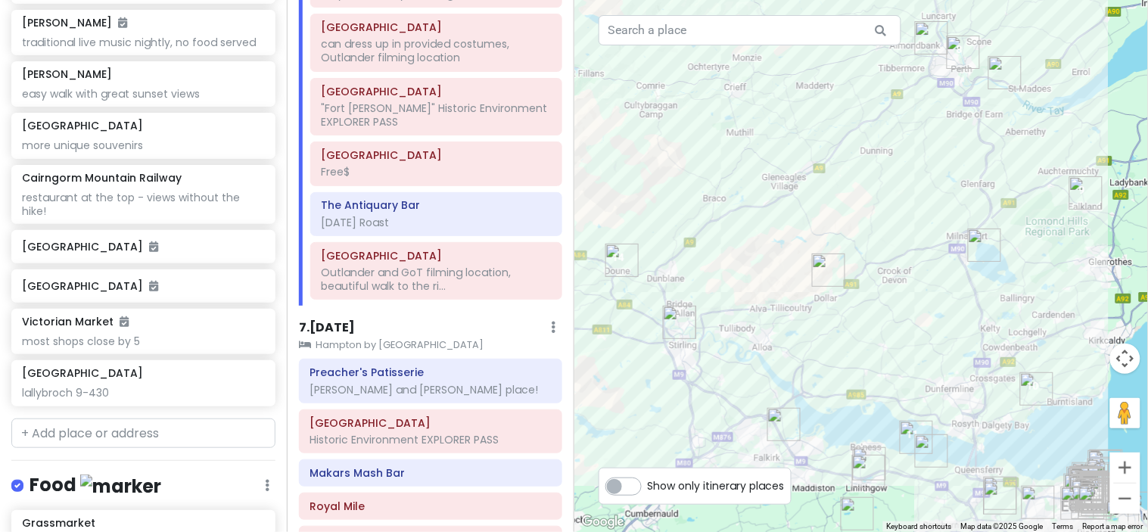
drag, startPoint x: 815, startPoint y: 246, endPoint x: 895, endPoint y: 306, distance: 99.4
click at [895, 306] on div at bounding box center [861, 266] width 574 height 532
click at [547, 364] on div "7 . [DATE] Add Day Notes Clear Lodging Delete Day Hampton by [GEOGRAPHIC_DATA] …" at bounding box center [430, 464] width 262 height 292
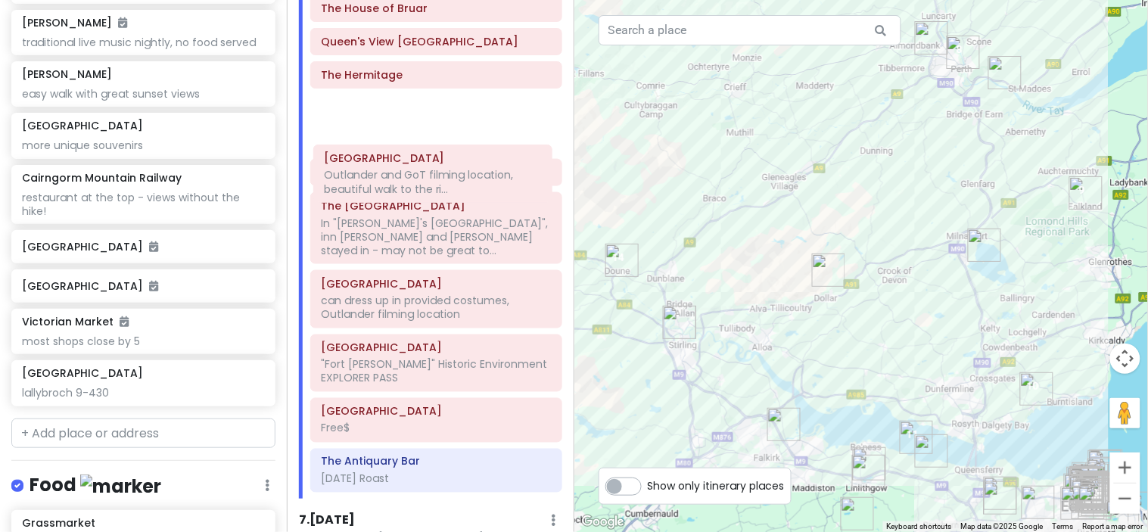
scroll to position [2486, 0]
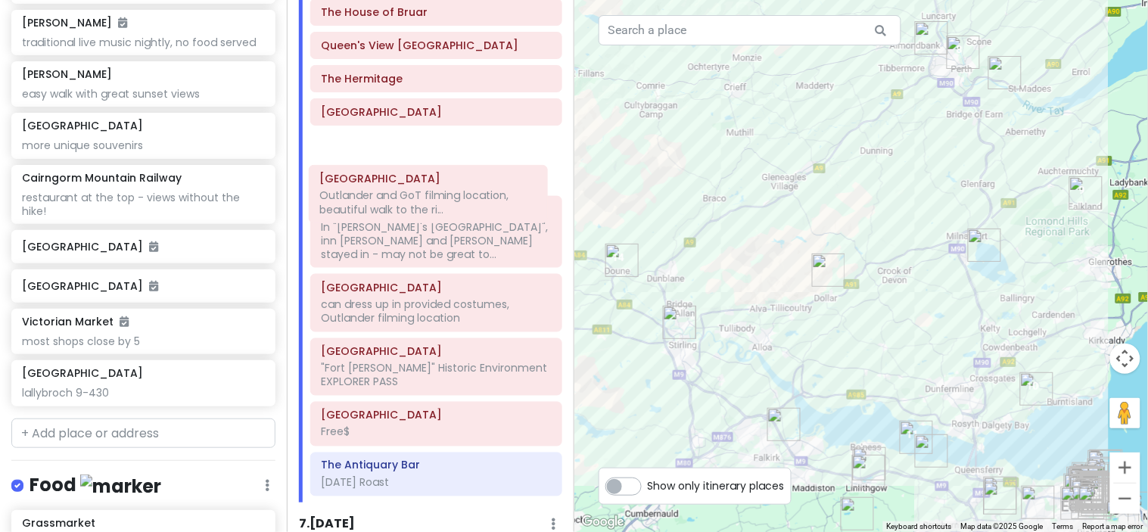
drag, startPoint x: 437, startPoint y: 346, endPoint x: 439, endPoint y: 182, distance: 163.4
click at [439, 182] on div "Clava Cairns [GEOGRAPHIC_DATA] Aviemore Lots of options for food, grocery, etc …" at bounding box center [436, 175] width 274 height 654
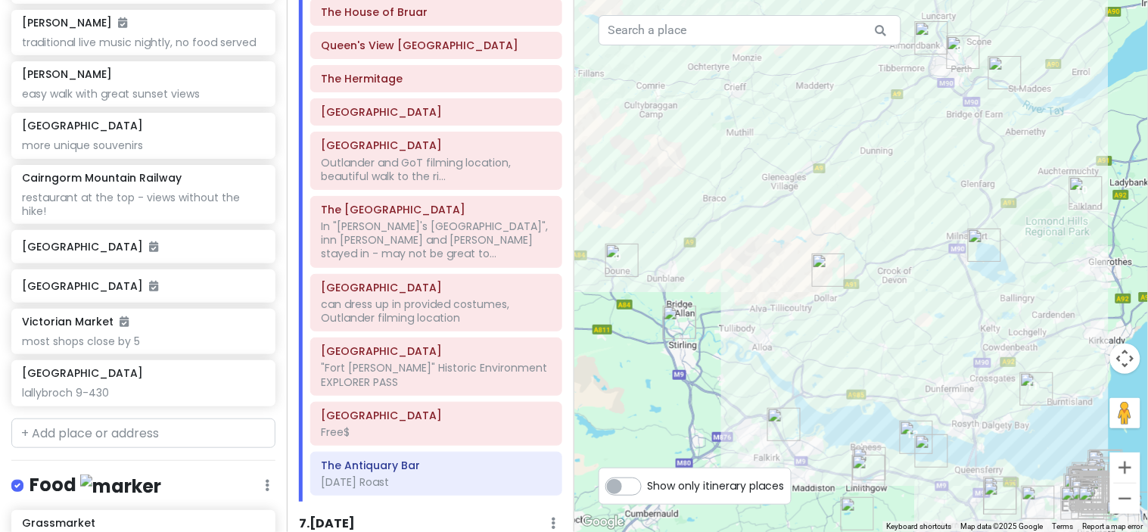
click at [669, 318] on img "Stirling Castle" at bounding box center [679, 322] width 33 height 33
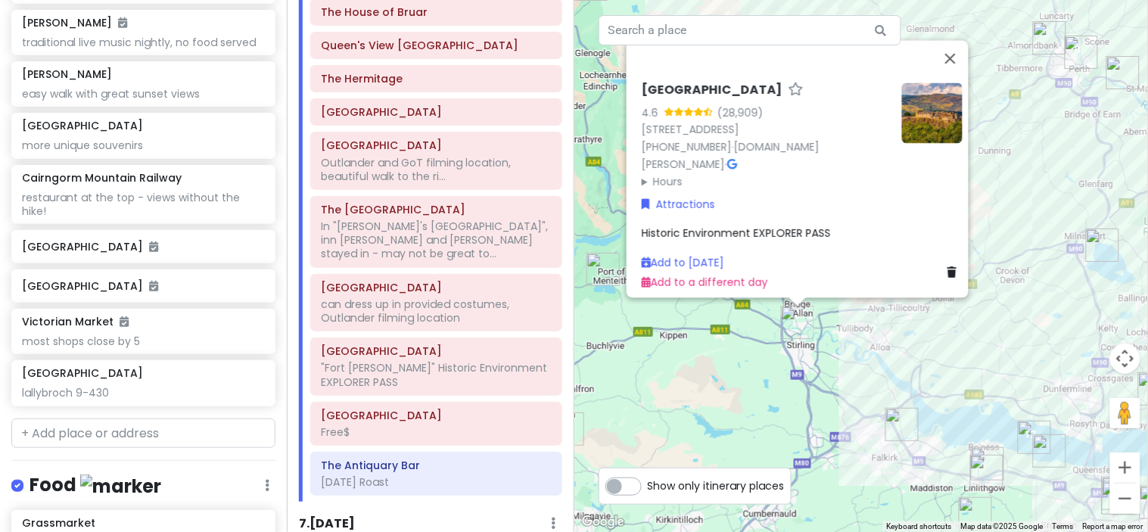
click at [884, 419] on div "[GEOGRAPHIC_DATA] 4.6 (28,909) [STREET_ADDRESS] [PHONE_NUMBER] · [DOMAIN_NAME][…" at bounding box center [861, 266] width 574 height 532
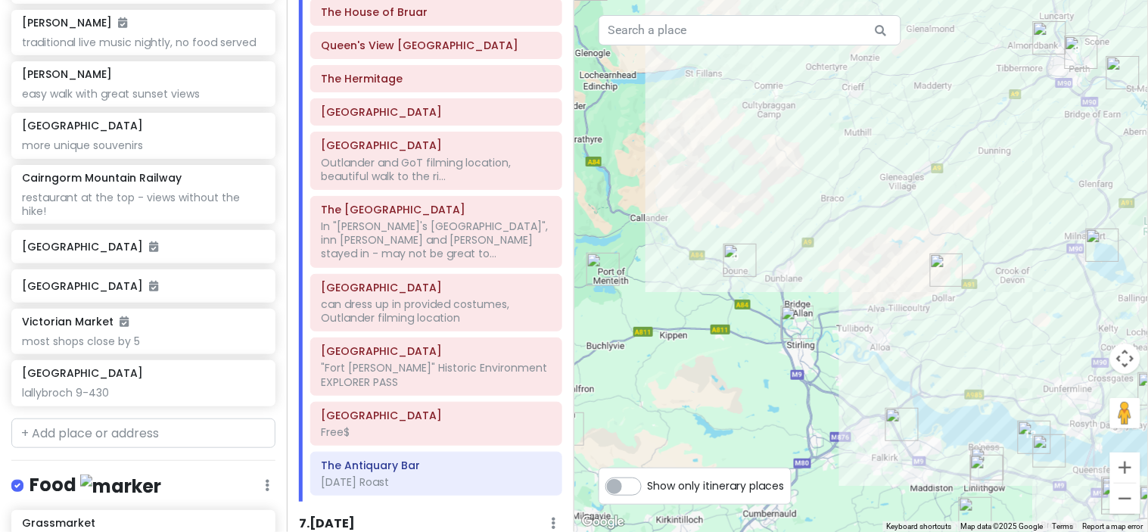
click at [904, 424] on img "The Kelpies" at bounding box center [901, 424] width 33 height 33
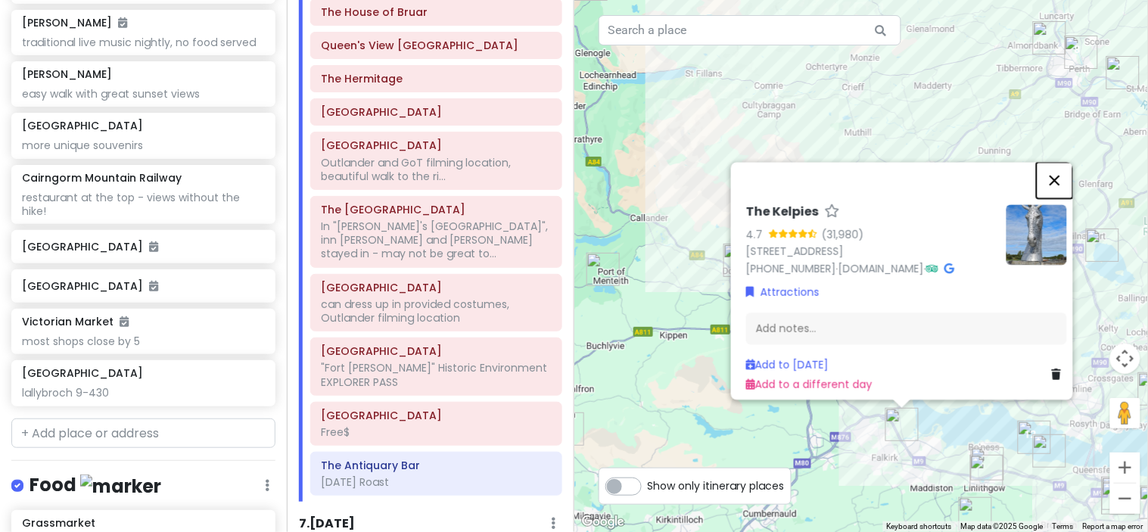
click at [1052, 178] on button "Close" at bounding box center [1054, 180] width 36 height 36
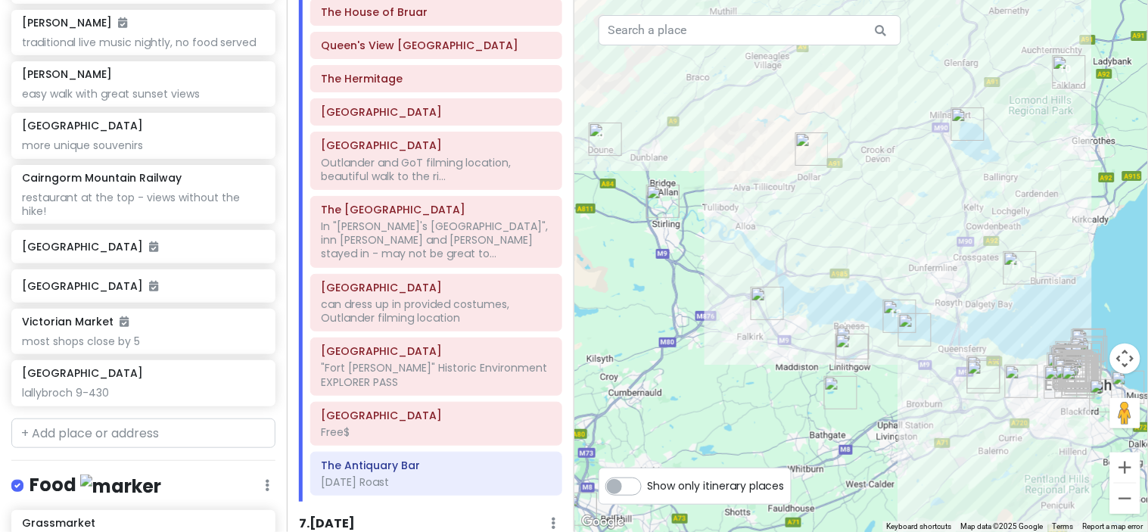
drag, startPoint x: 1004, startPoint y: 362, endPoint x: 865, endPoint y: 238, distance: 185.9
click at [865, 238] on div at bounding box center [861, 266] width 574 height 532
click at [848, 331] on img "Linlithgow Palace" at bounding box center [852, 342] width 33 height 33
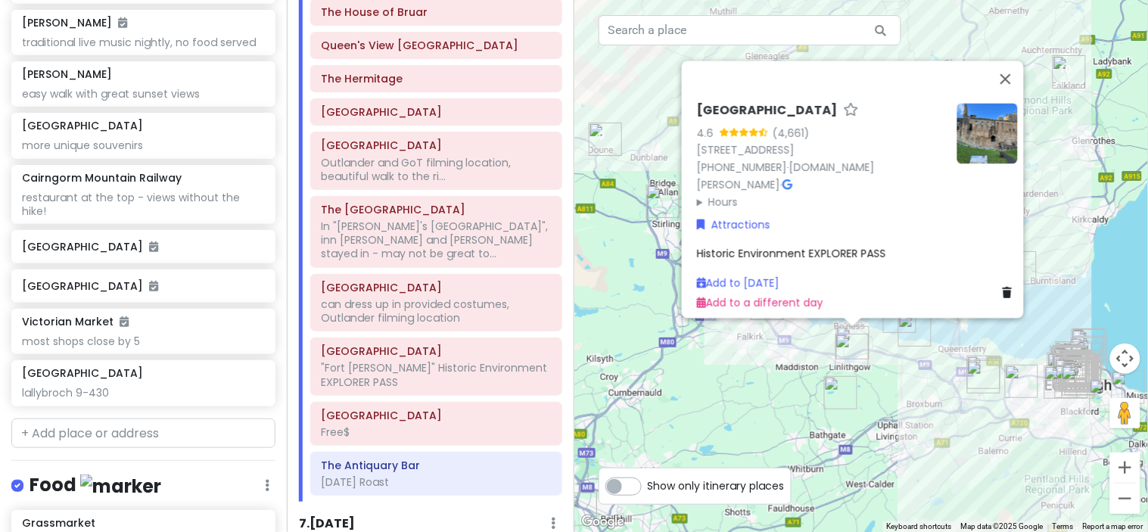
click at [848, 345] on img "Linlithgow" at bounding box center [851, 350] width 33 height 33
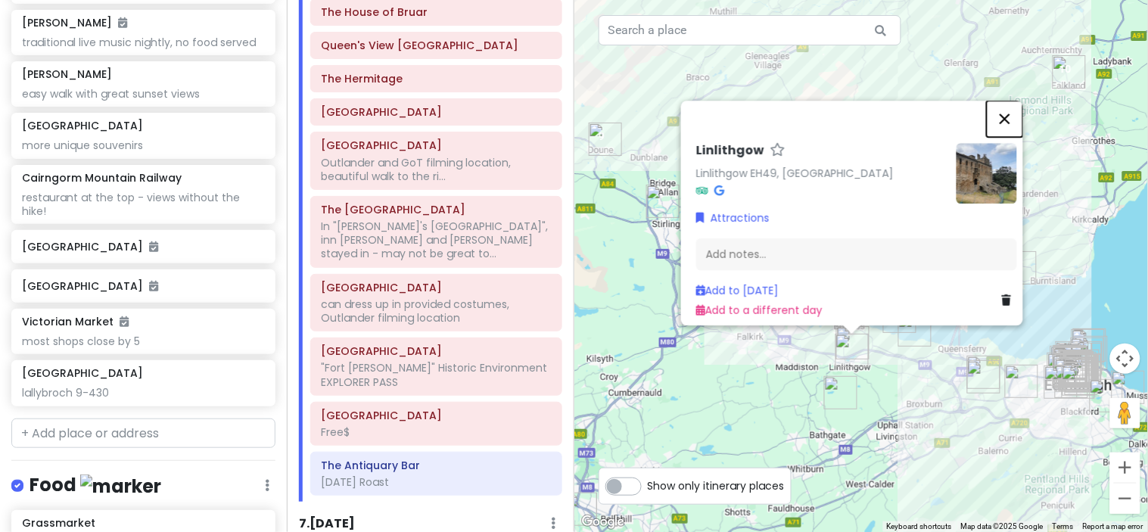
click at [1014, 111] on button "Close" at bounding box center [1004, 119] width 36 height 36
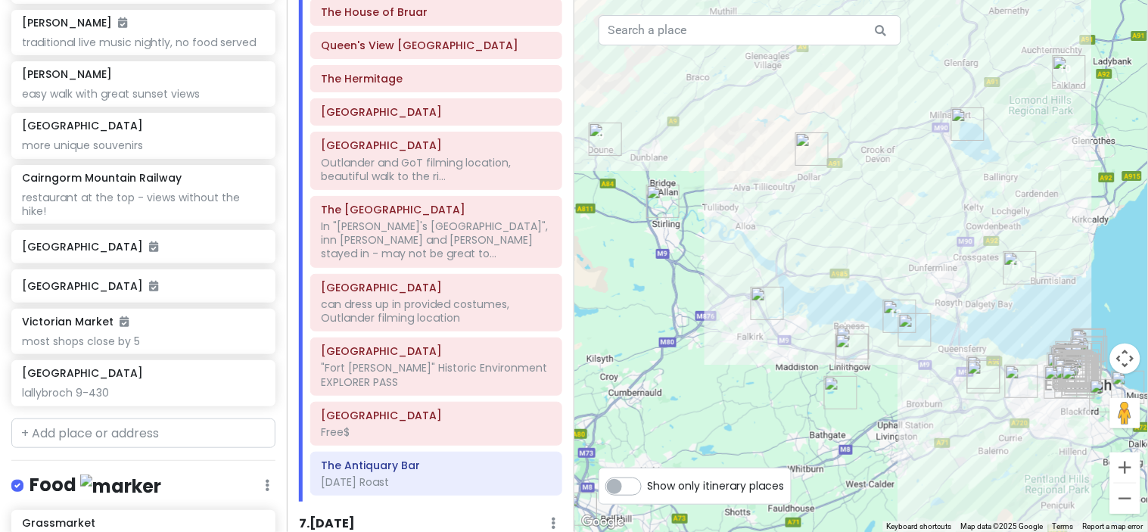
click at [836, 388] on img "Cairnpapple Hill" at bounding box center [840, 392] width 33 height 33
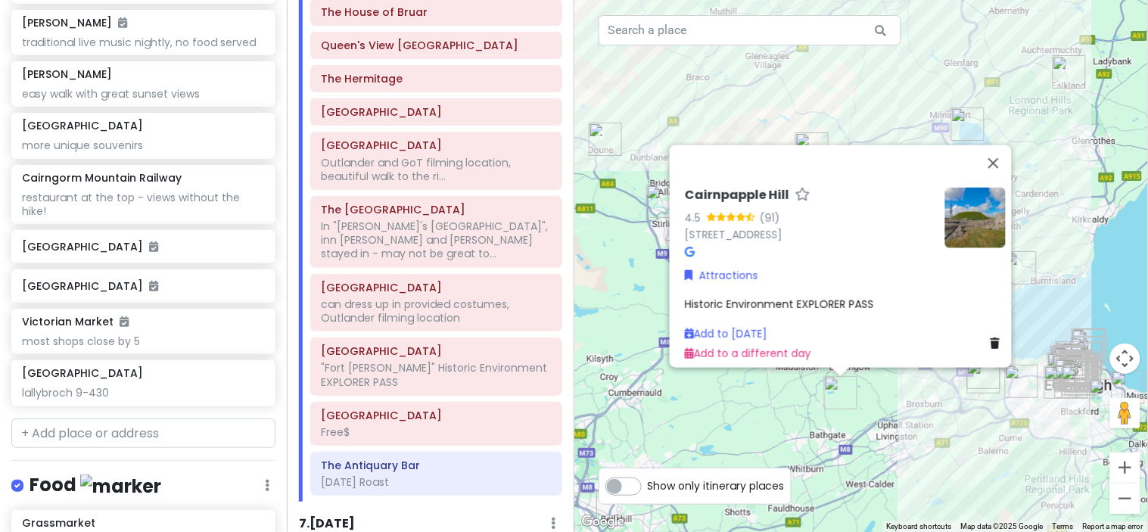
click at [976, 208] on img at bounding box center [975, 217] width 61 height 61
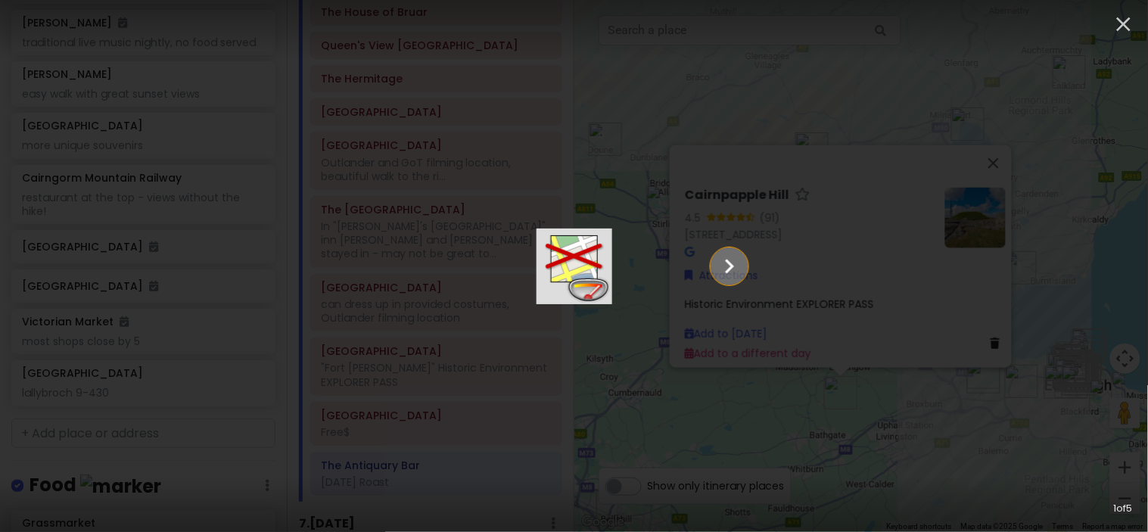
click at [744, 270] on icon "Show slide 2 of 5" at bounding box center [729, 266] width 29 height 36
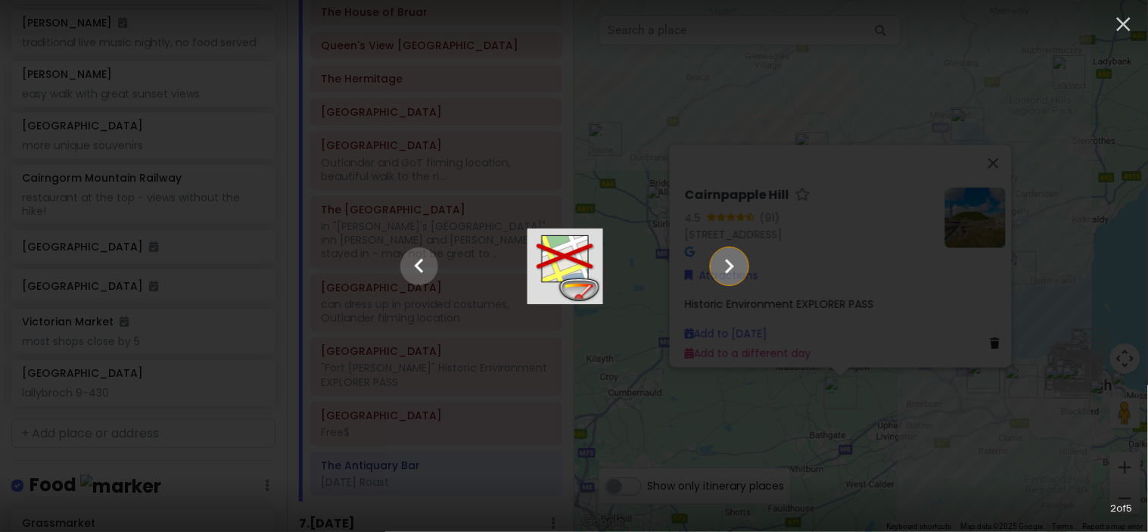
click at [744, 270] on icon "Show slide 3 of 5" at bounding box center [729, 266] width 29 height 36
click at [744, 270] on icon "Show slide 4 of 5" at bounding box center [729, 266] width 29 height 36
click at [744, 270] on icon "Show slide 5 of 5" at bounding box center [729, 266] width 29 height 36
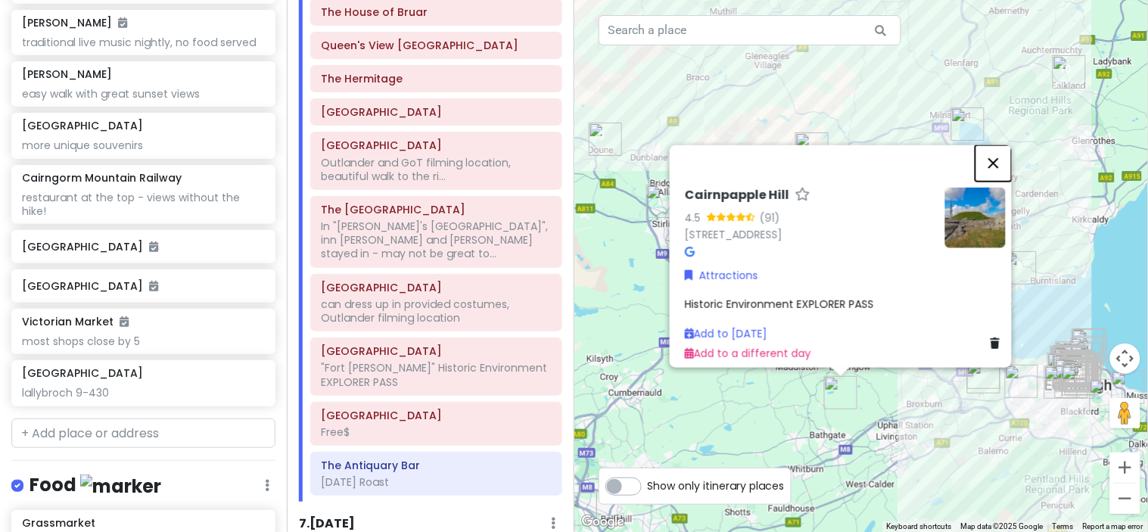
click at [1006, 155] on button "Close" at bounding box center [993, 162] width 36 height 36
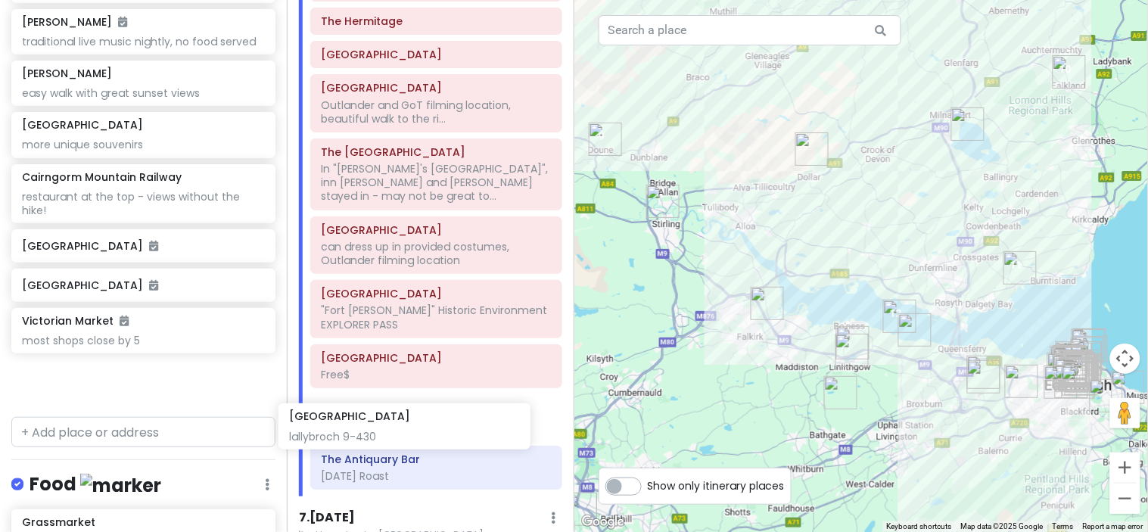
scroll to position [2552, 0]
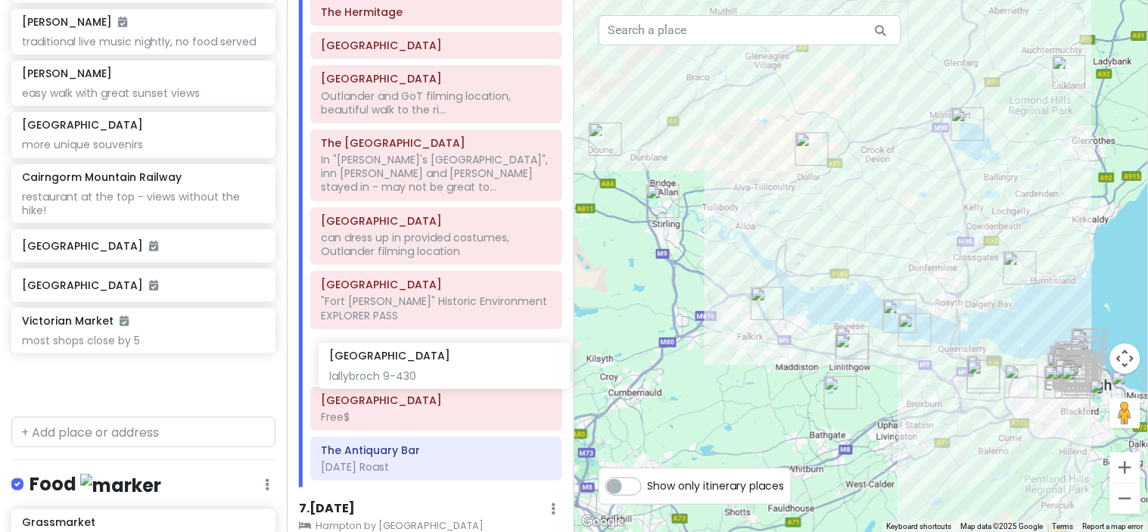
drag, startPoint x: 153, startPoint y: 392, endPoint x: 461, endPoint y: 368, distance: 309.5
click at [461, 368] on div "Scotland w/ Mom! Private Change Dates Make a Copy Delete Trip Give Feedback 💡 S…" at bounding box center [574, 266] width 1148 height 532
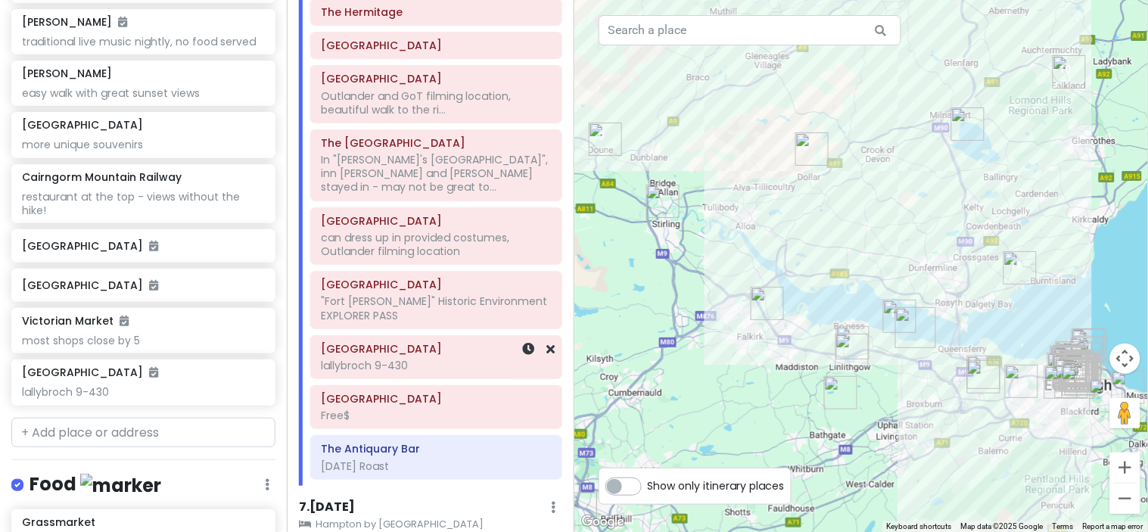
scroll to position [4859, 0]
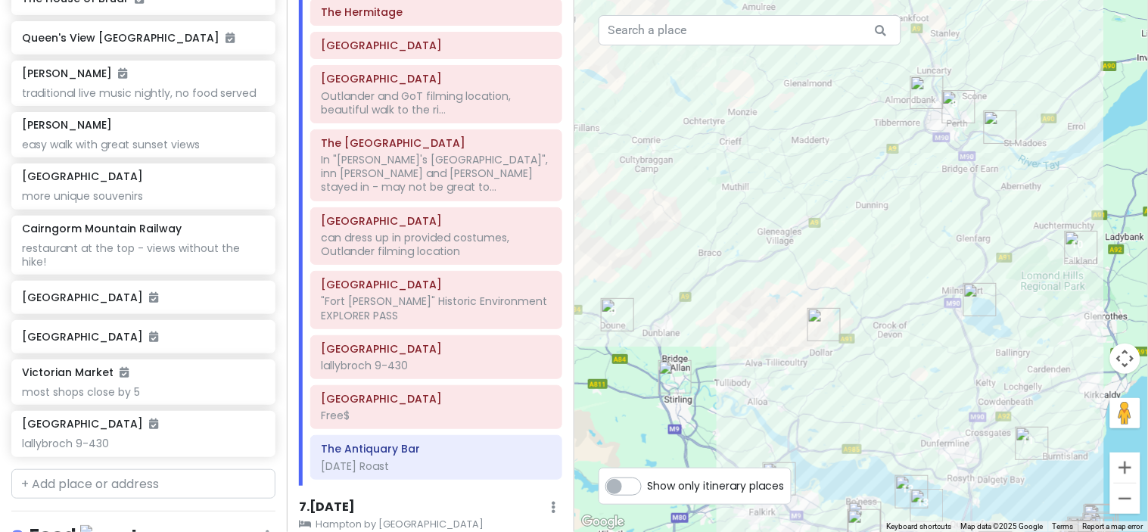
drag, startPoint x: 689, startPoint y: 203, endPoint x: 701, endPoint y: 378, distance: 175.9
click at [701, 378] on div at bounding box center [861, 266] width 574 height 532
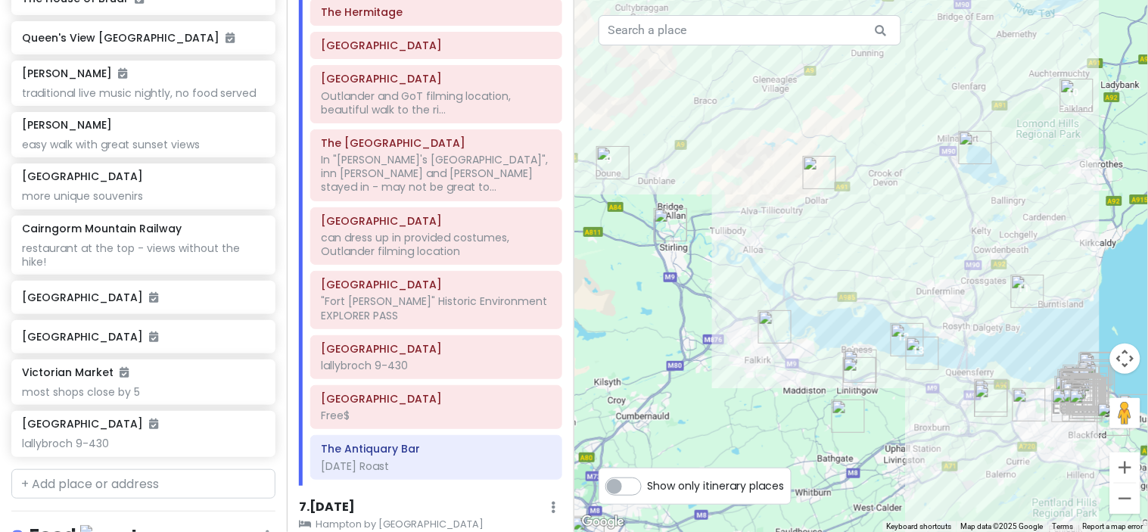
drag, startPoint x: 776, startPoint y: 433, endPoint x: 770, endPoint y: 275, distance: 159.0
click at [770, 275] on div at bounding box center [861, 266] width 574 height 532
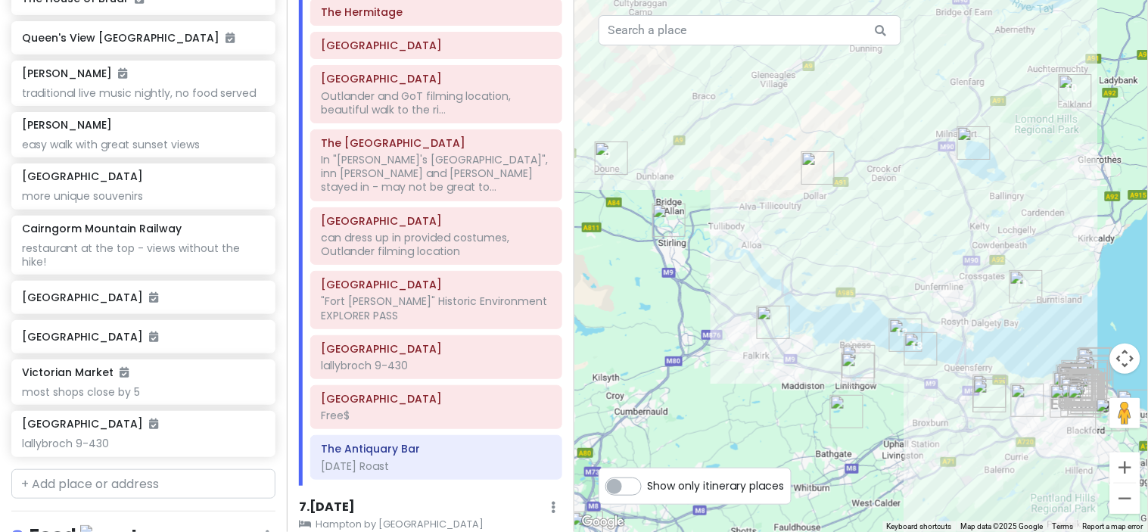
click at [770, 322] on img "The Kelpies" at bounding box center [772, 322] width 33 height 33
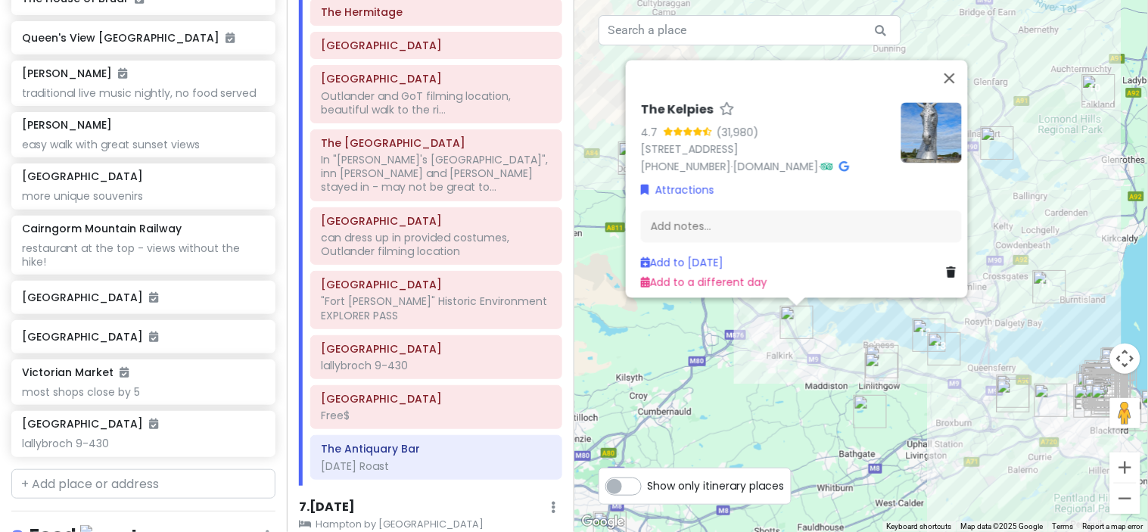
click at [865, 419] on img "Cairnpapple Hill" at bounding box center [869, 411] width 33 height 33
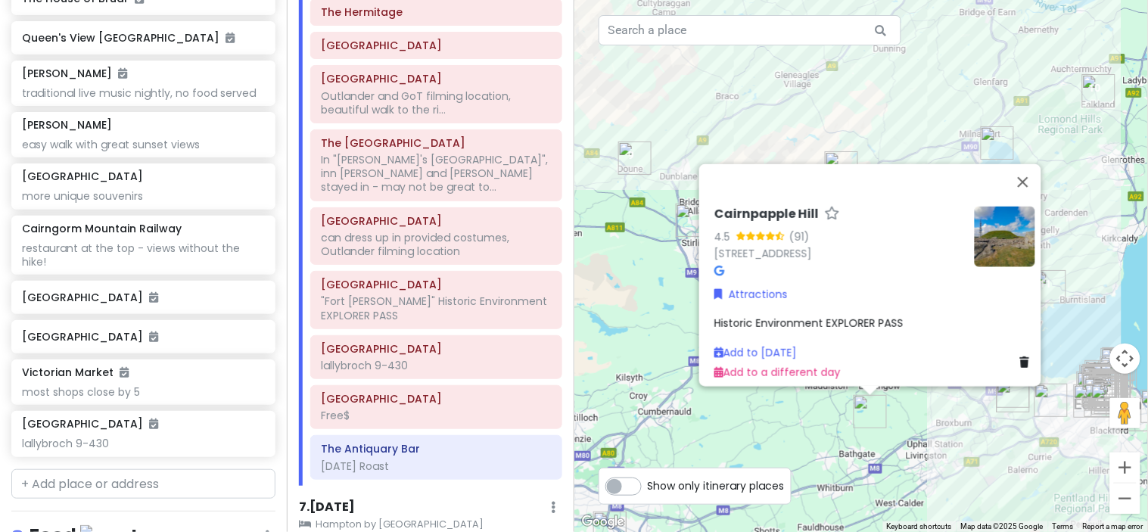
click at [685, 217] on img "Stirling Castle" at bounding box center [691, 219] width 33 height 33
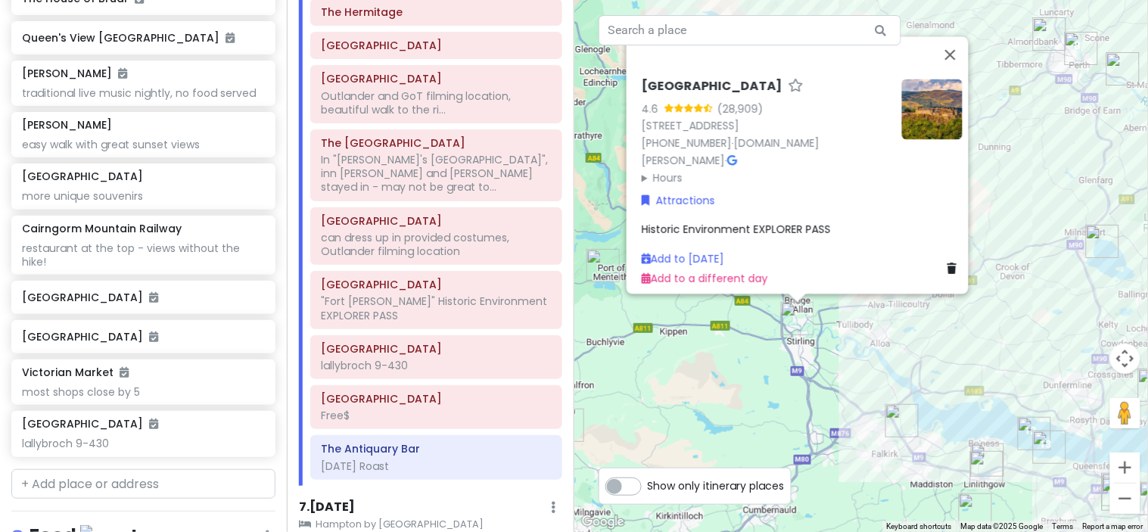
click at [946, 107] on img at bounding box center [932, 109] width 61 height 61
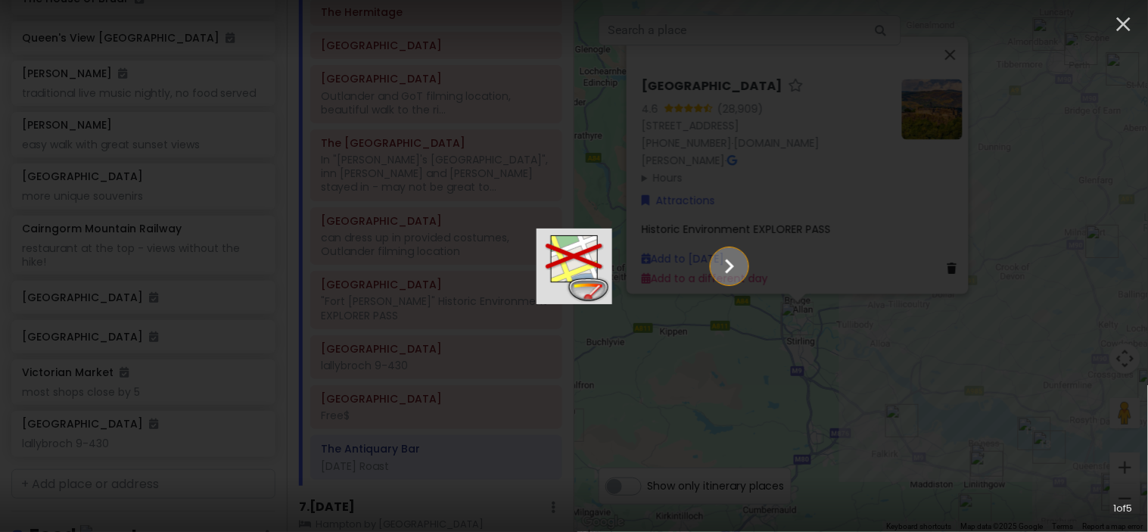
click at [744, 272] on icon "Show slide 2 of 5" at bounding box center [729, 266] width 29 height 36
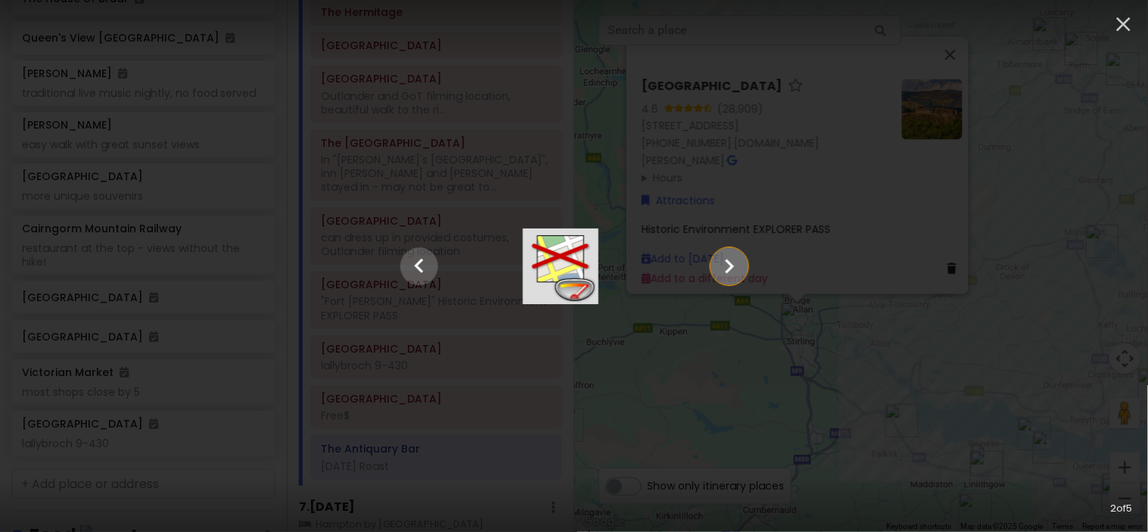
click at [744, 272] on icon "Show slide 3 of 5" at bounding box center [729, 266] width 29 height 36
click at [744, 272] on icon "Show slide 4 of 5" at bounding box center [729, 266] width 29 height 36
click at [744, 272] on icon "Show slide 5 of 5" at bounding box center [729, 266] width 29 height 36
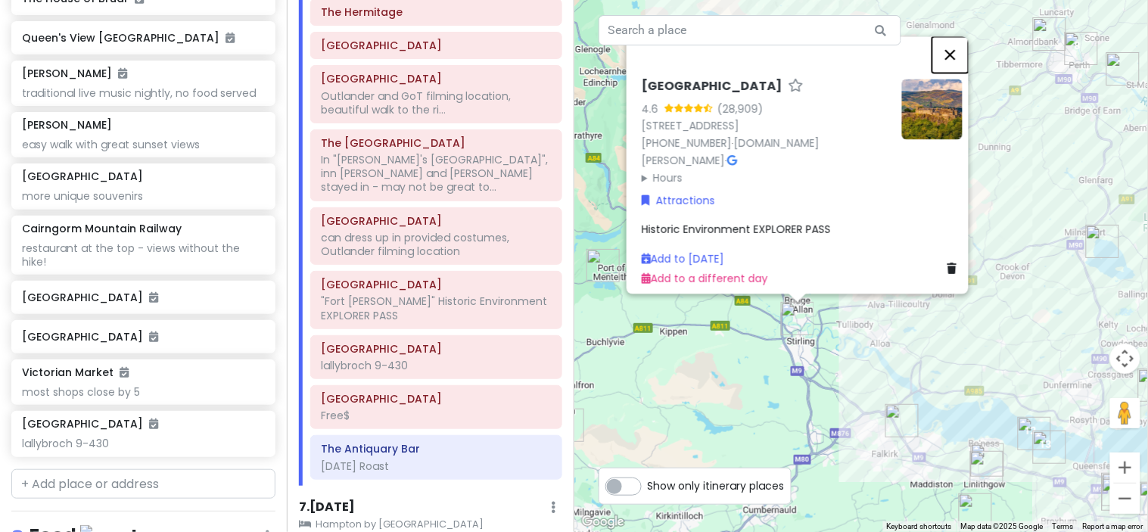
click at [964, 64] on button "Close" at bounding box center [950, 54] width 36 height 36
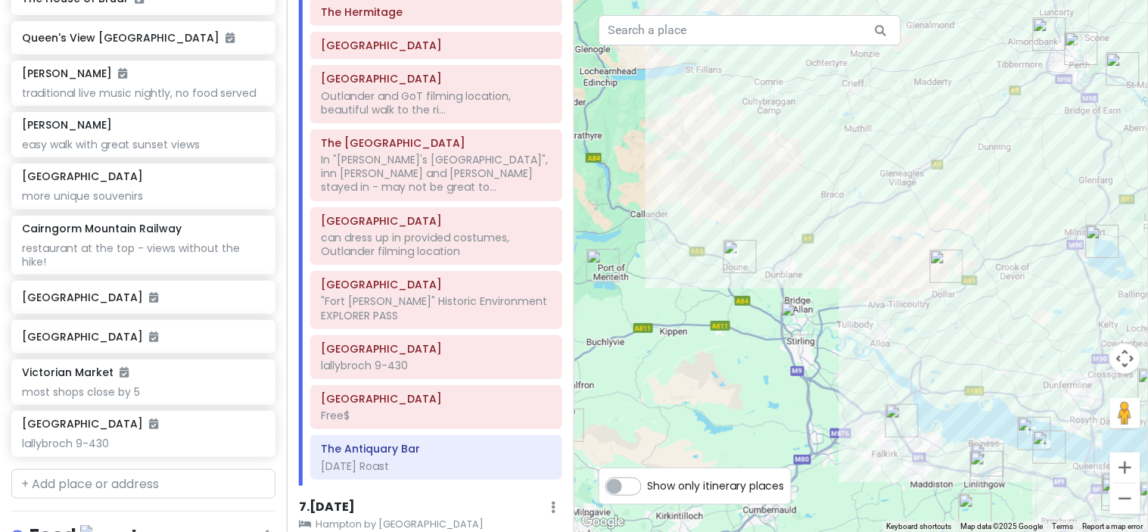
click at [600, 256] on img "Inchmahome Priory" at bounding box center [602, 265] width 33 height 33
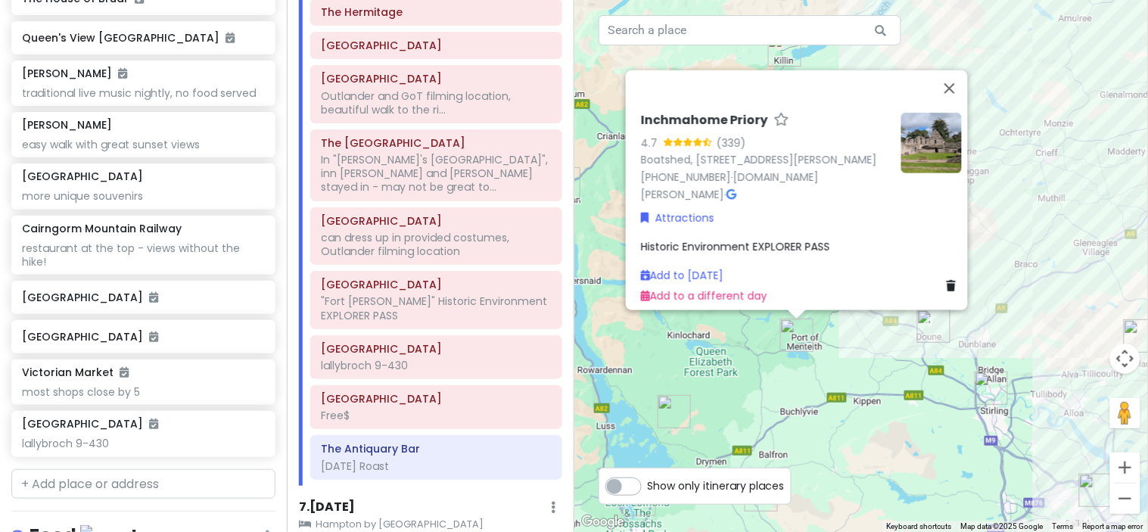
drag, startPoint x: 782, startPoint y: 413, endPoint x: 908, endPoint y: 266, distance: 194.2
click at [908, 266] on div "Inchmahome Priory 4.7 (339) Boatshed, [GEOGRAPHIC_DATA], By [PERSON_NAME], Stir…" at bounding box center [861, 266] width 574 height 532
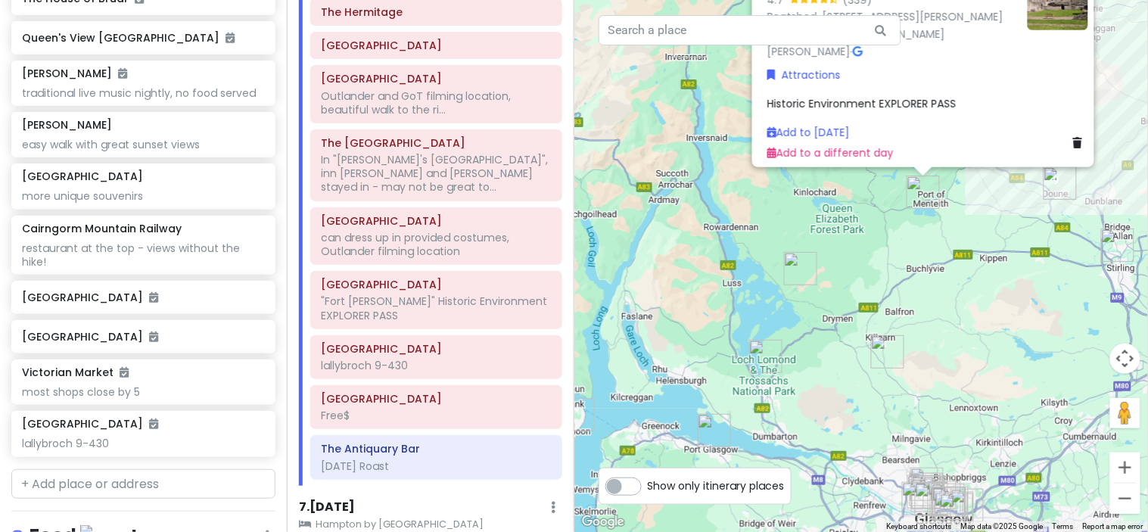
click at [800, 266] on img "Conic Hill" at bounding box center [800, 268] width 33 height 33
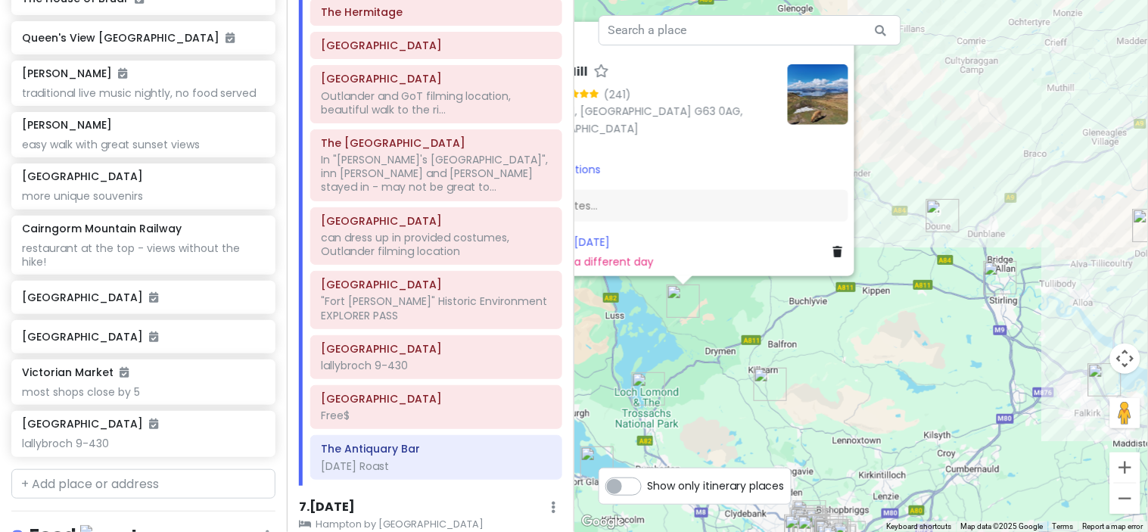
drag, startPoint x: 995, startPoint y: 371, endPoint x: 878, endPoint y: 353, distance: 118.5
click at [878, 353] on div "Conic Hill 4.8 (241) [GEOGRAPHIC_DATA], [GEOGRAPHIC_DATA] G63 0AG, [GEOGRAPHIC_…" at bounding box center [861, 266] width 574 height 532
click at [843, 47] on button "Close" at bounding box center [836, 38] width 36 height 36
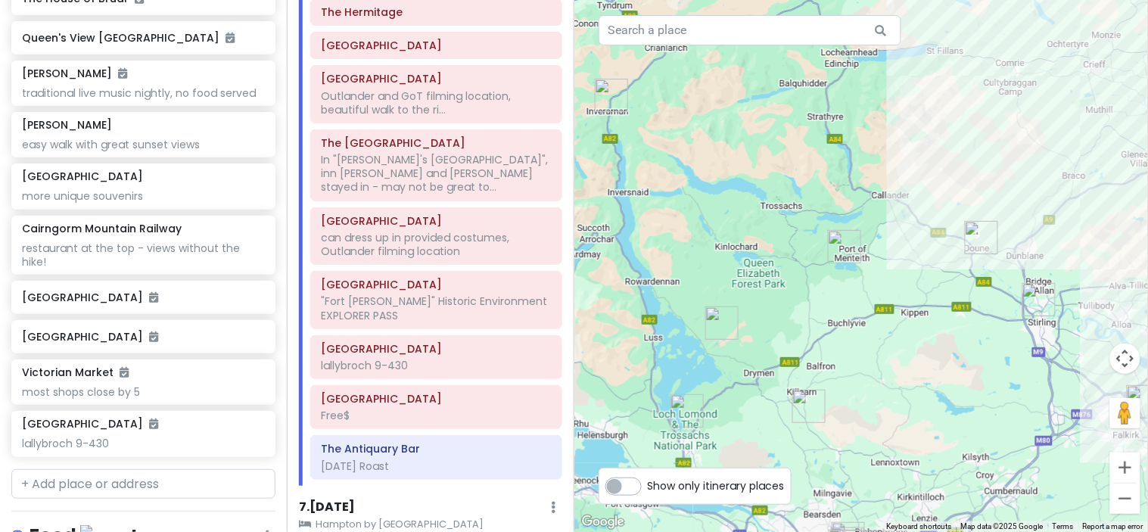
drag, startPoint x: 856, startPoint y: 365, endPoint x: 896, endPoint y: 388, distance: 46.1
click at [896, 388] on div at bounding box center [861, 266] width 574 height 532
click at [1132, 494] on button "Zoom out" at bounding box center [1125, 498] width 30 height 30
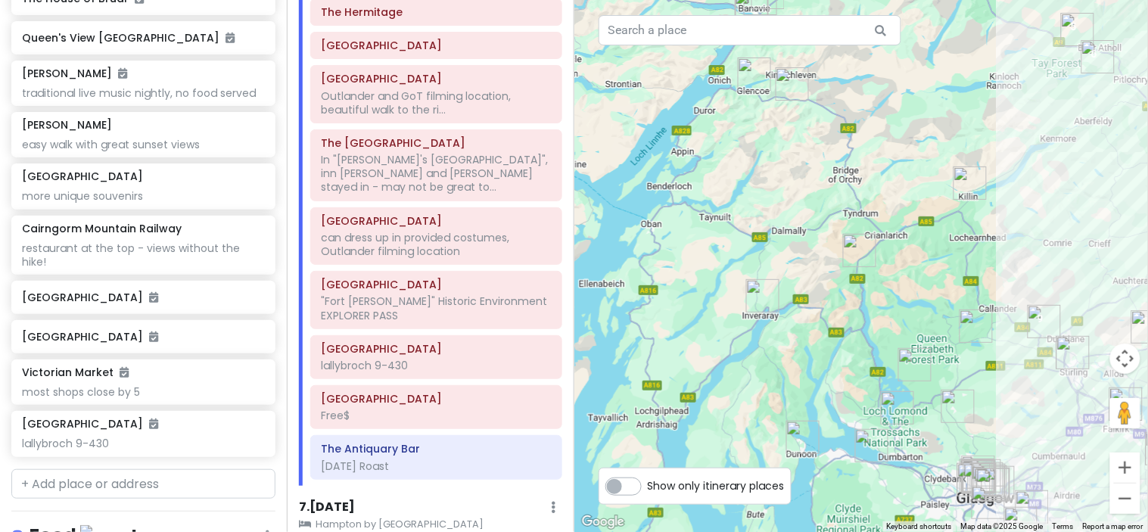
drag, startPoint x: 783, startPoint y: 341, endPoint x: 910, endPoint y: 419, distance: 149.1
click at [910, 419] on img "Loch Lomond & The Trossachs National Park" at bounding box center [896, 407] width 33 height 33
click at [764, 292] on img "Inveraray Castle" at bounding box center [762, 295] width 33 height 33
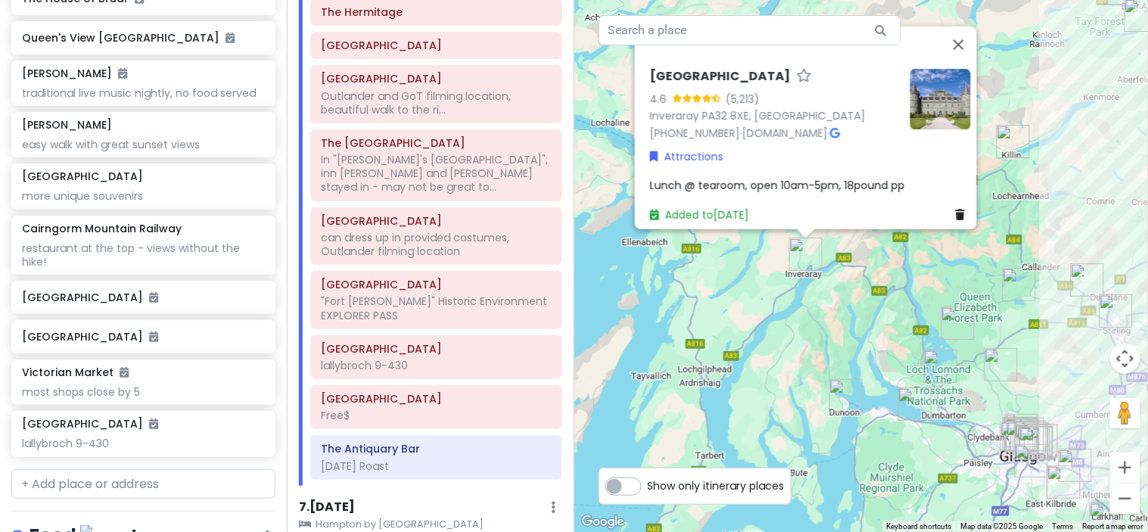
drag, startPoint x: 805, startPoint y: 374, endPoint x: 815, endPoint y: 319, distance: 55.5
click at [815, 319] on div "[GEOGRAPHIC_DATA] 4.6 (5,213) Inveraray PA32 8XE, [GEOGRAPHIC_DATA] [PHONE_NUMB…" at bounding box center [861, 266] width 574 height 532
click at [935, 69] on img at bounding box center [940, 99] width 61 height 61
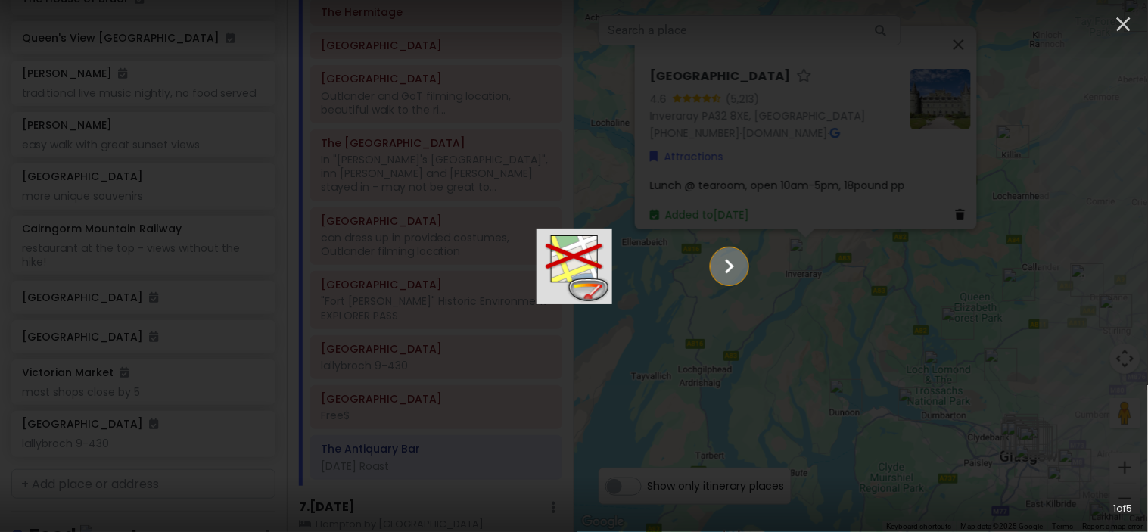
click at [734, 272] on icon "Show slide 2 of 5" at bounding box center [729, 266] width 9 height 14
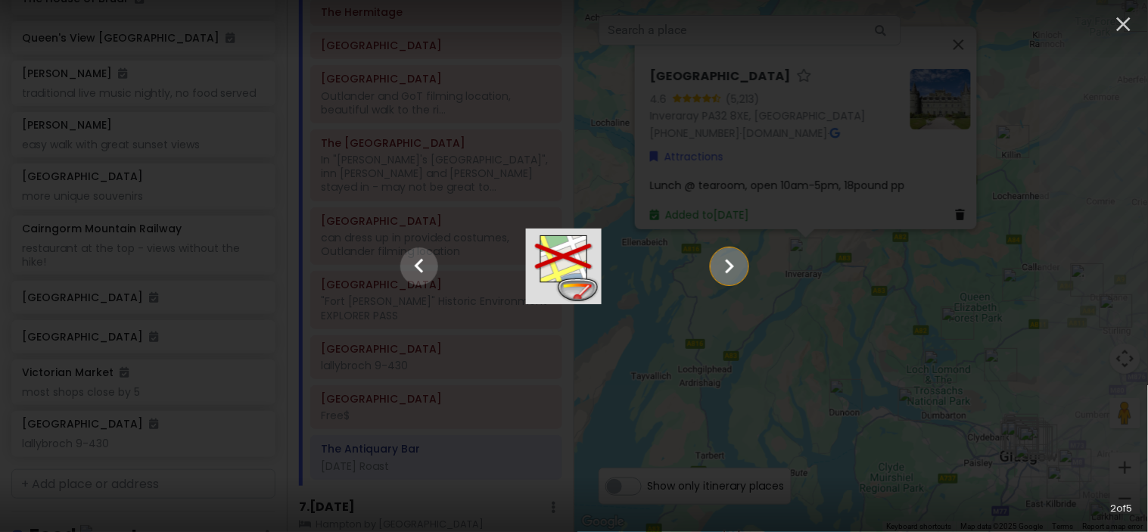
click at [734, 272] on icon "Show slide 3 of 5" at bounding box center [729, 266] width 9 height 14
click at [734, 272] on icon "Show slide 4 of 5" at bounding box center [729, 266] width 9 height 14
click at [734, 272] on icon "Show slide 5 of 5" at bounding box center [729, 266] width 9 height 14
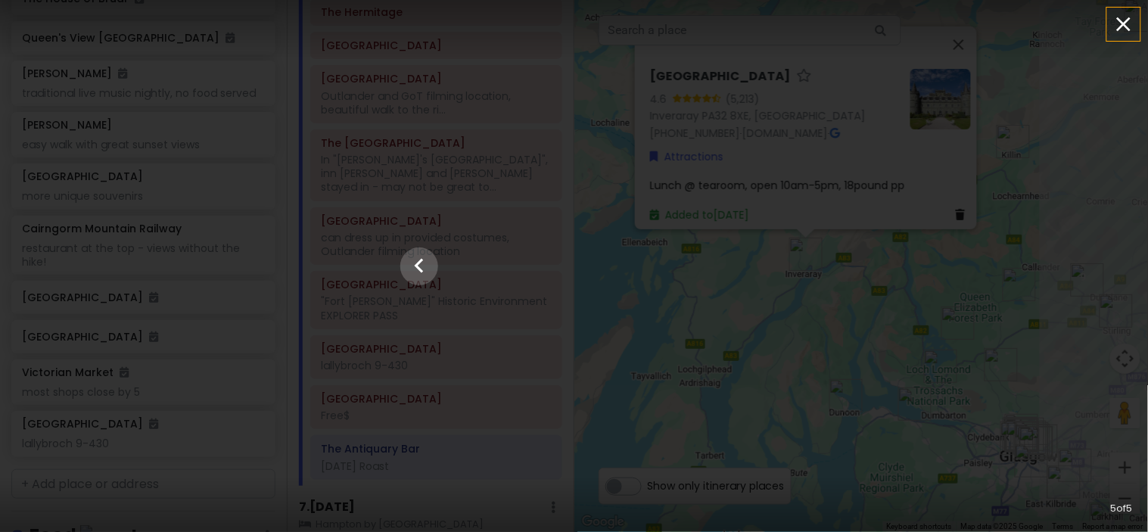
click at [1120, 23] on icon "button" at bounding box center [1123, 24] width 24 height 24
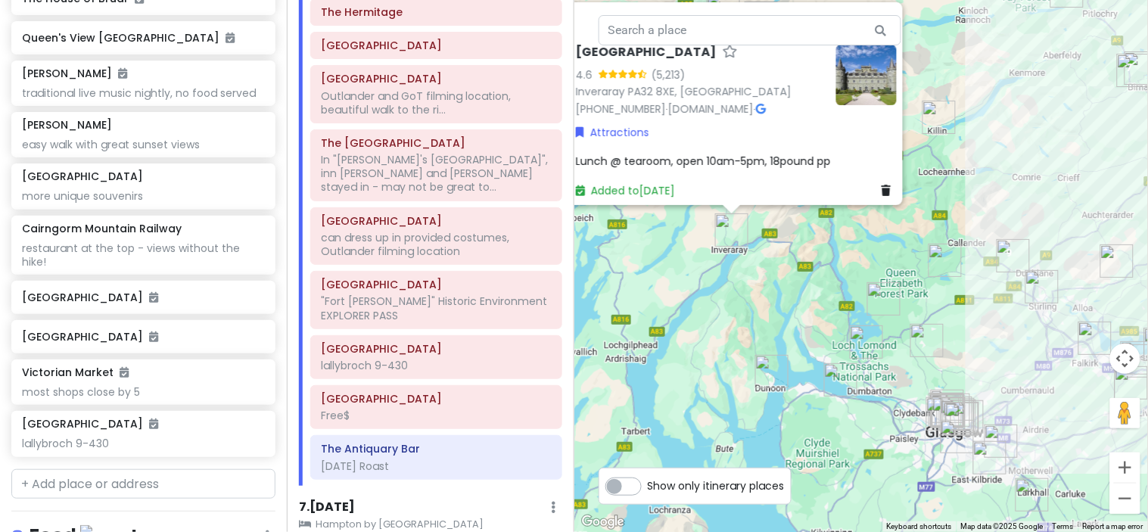
drag, startPoint x: 950, startPoint y: 275, endPoint x: 870, endPoint y: 245, distance: 85.7
click at [870, 245] on div "[GEOGRAPHIC_DATA] 4.6 (5,213) Inveraray PA32 8XE, [GEOGRAPHIC_DATA] [PHONE_NUMB…" at bounding box center [861, 266] width 574 height 532
click at [938, 126] on img "Bridge End Mill" at bounding box center [938, 117] width 33 height 33
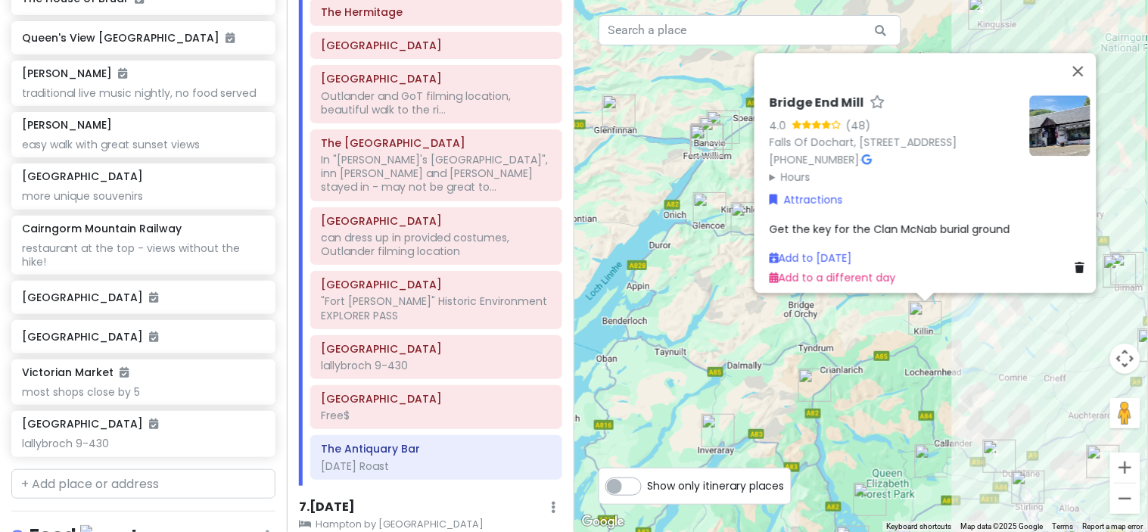
click at [1054, 107] on img at bounding box center [1059, 125] width 61 height 61
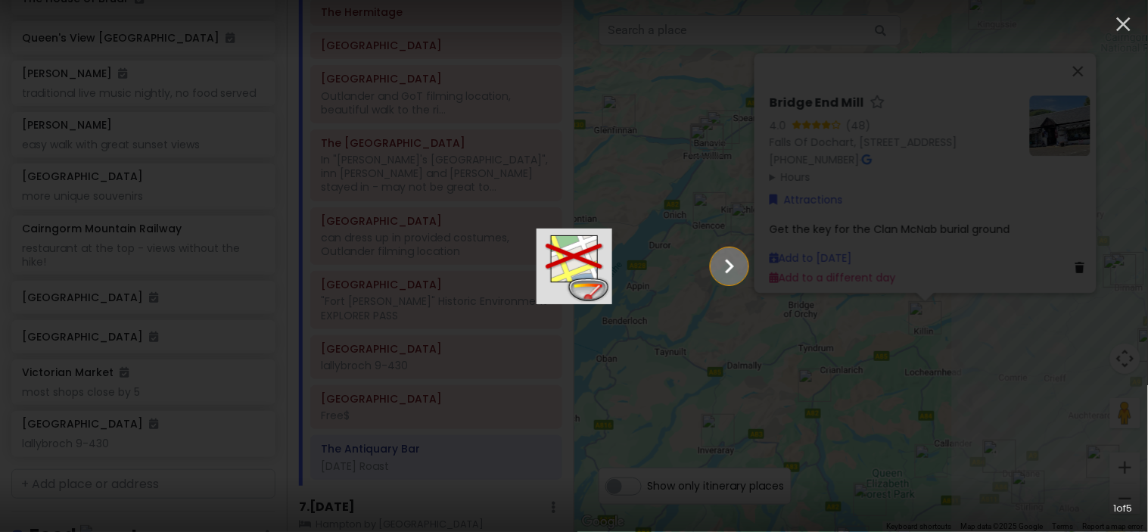
click at [744, 269] on icon "Show slide 2 of 5" at bounding box center [729, 266] width 29 height 36
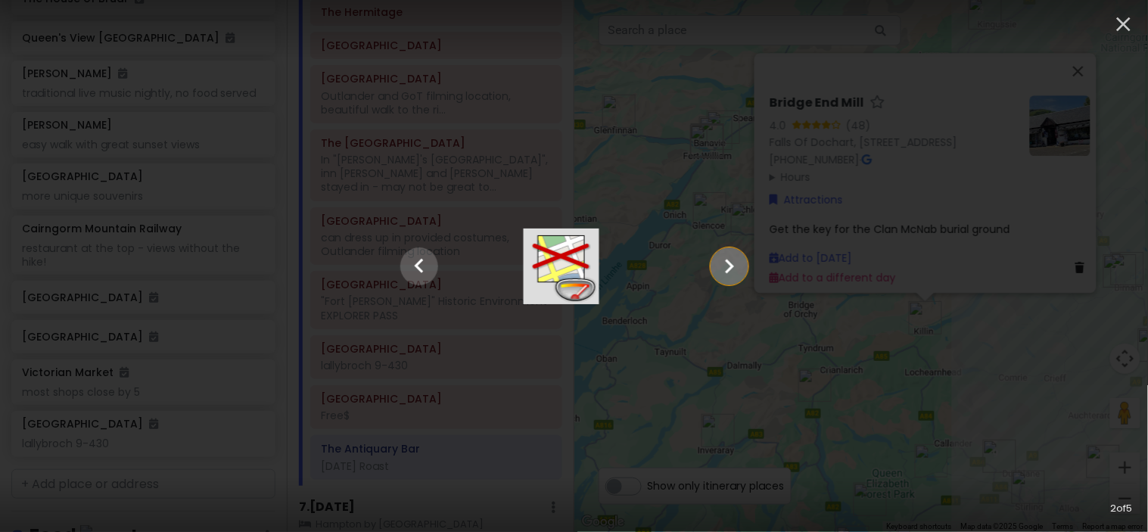
click at [744, 269] on icon "Show slide 3 of 5" at bounding box center [729, 266] width 29 height 36
click at [744, 269] on icon "Show slide 4 of 5" at bounding box center [729, 266] width 29 height 36
click at [744, 269] on icon "Show slide 5 of 5" at bounding box center [729, 266] width 29 height 36
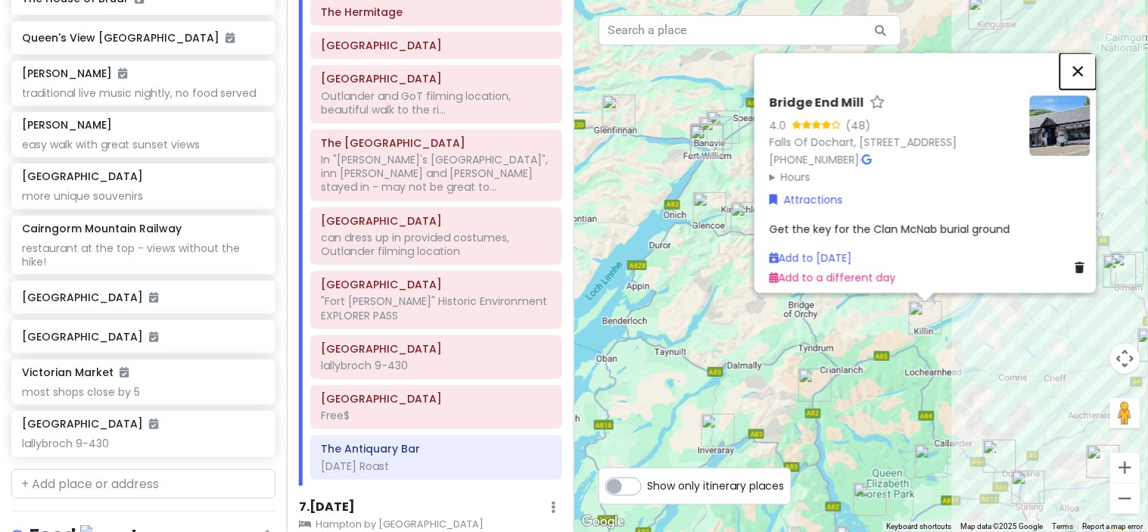
click at [1087, 57] on button "Close" at bounding box center [1078, 71] width 36 height 36
